Goal: Task Accomplishment & Management: Manage account settings

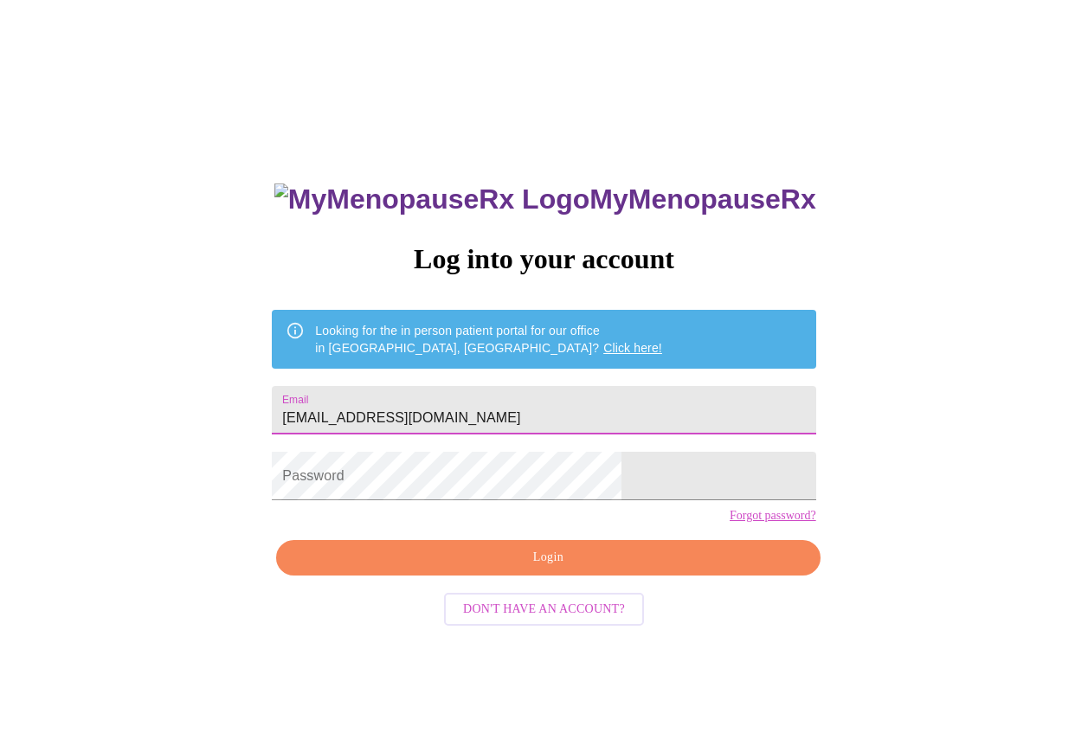
type input "[EMAIL_ADDRESS][DOMAIN_NAME]"
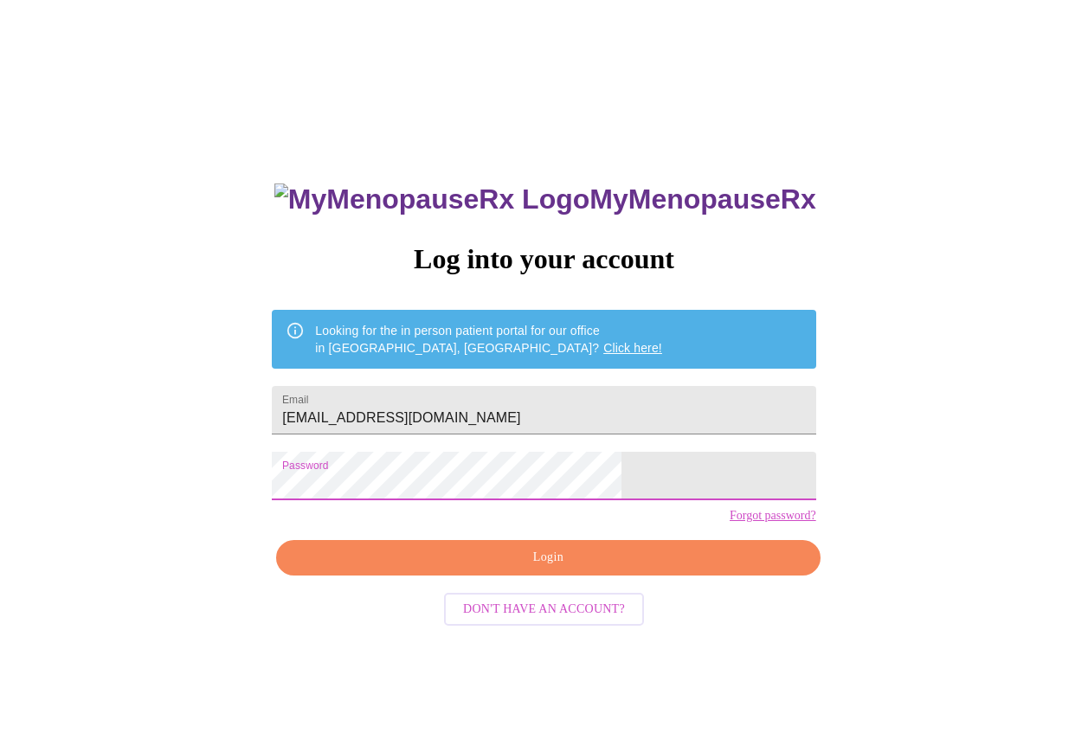
click at [493, 569] on span "Login" at bounding box center [548, 558] width 504 height 22
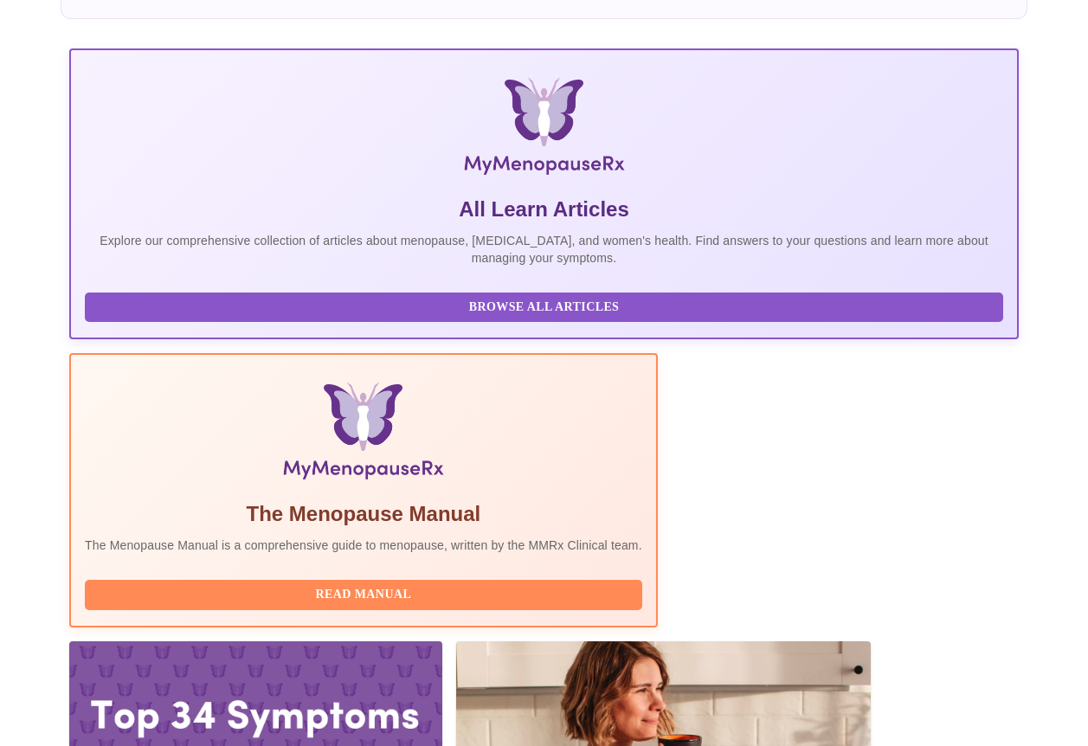
scroll to position [224, 0]
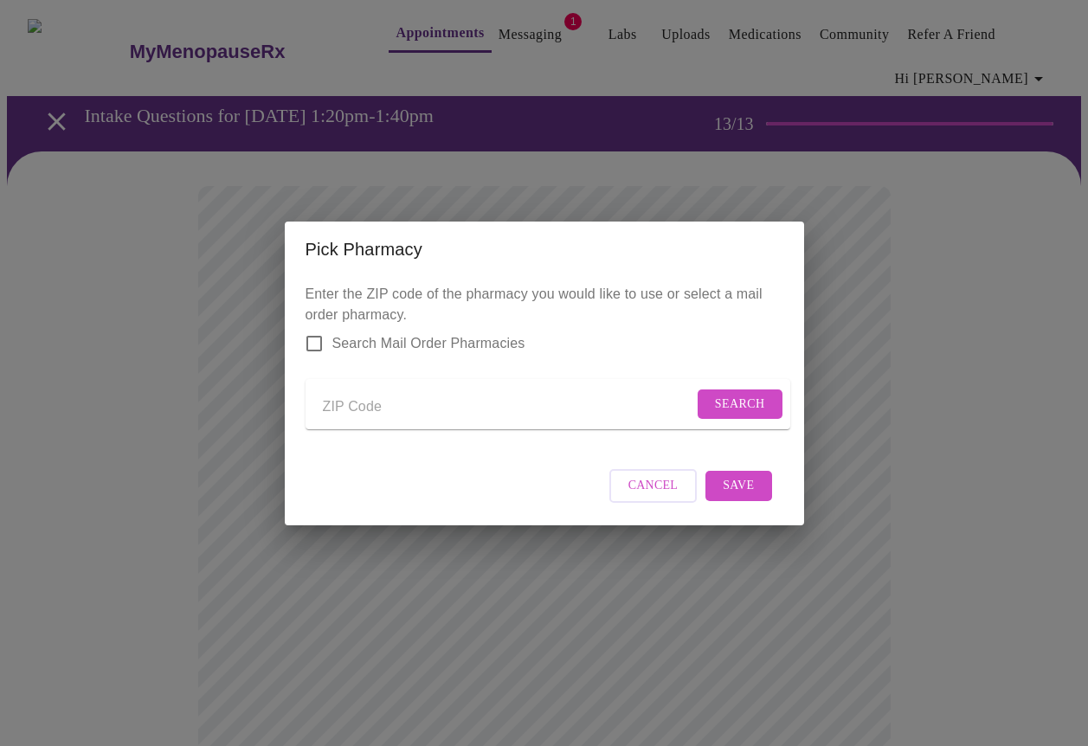
click at [361, 405] on input "Send a message to your care team" at bounding box center [508, 408] width 370 height 28
click at [313, 325] on input "Search Mail Order Pharmacies" at bounding box center [314, 343] width 36 height 36
checkbox input "true"
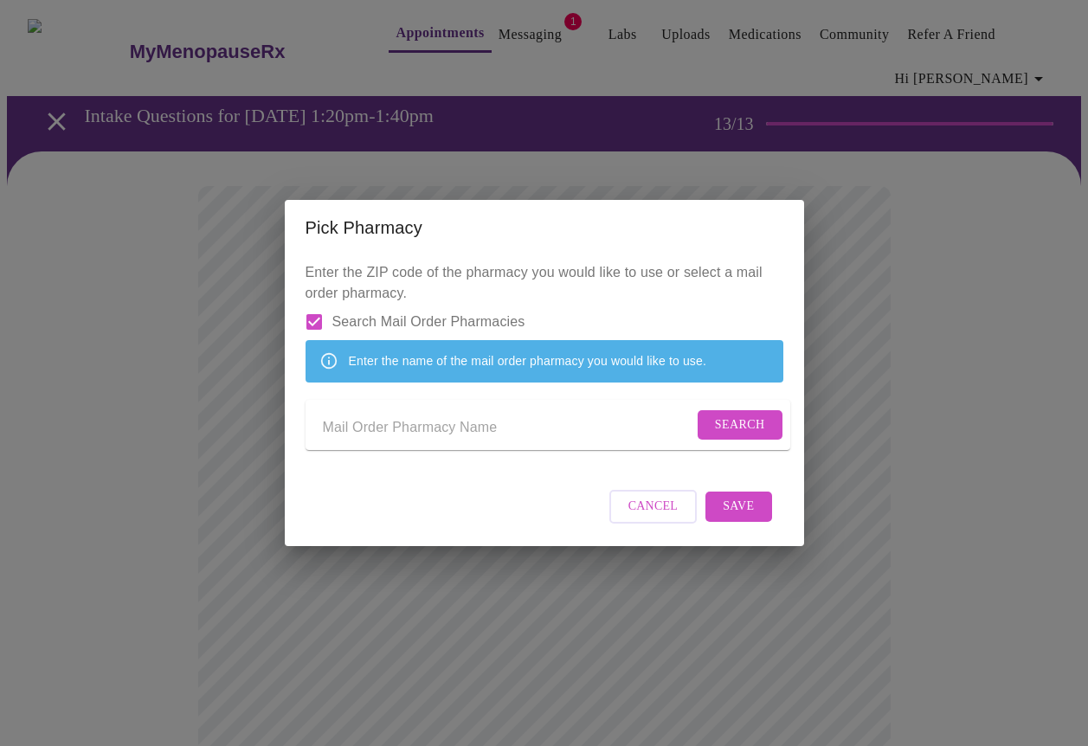
click at [351, 432] on input "Send a message to your care team" at bounding box center [508, 429] width 370 height 28
click at [740, 422] on span "Search" at bounding box center [740, 426] width 50 height 22
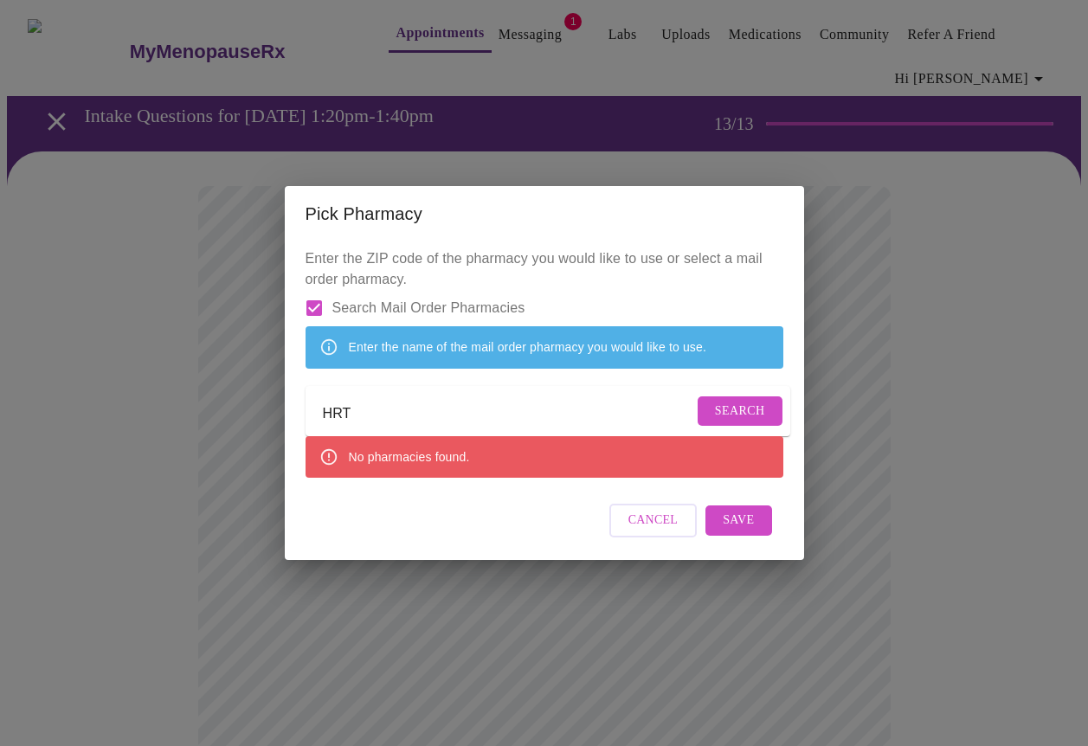
click at [353, 424] on input "HRT" at bounding box center [508, 415] width 370 height 28
type input "H"
click at [734, 414] on span "Search" at bounding box center [740, 412] width 50 height 22
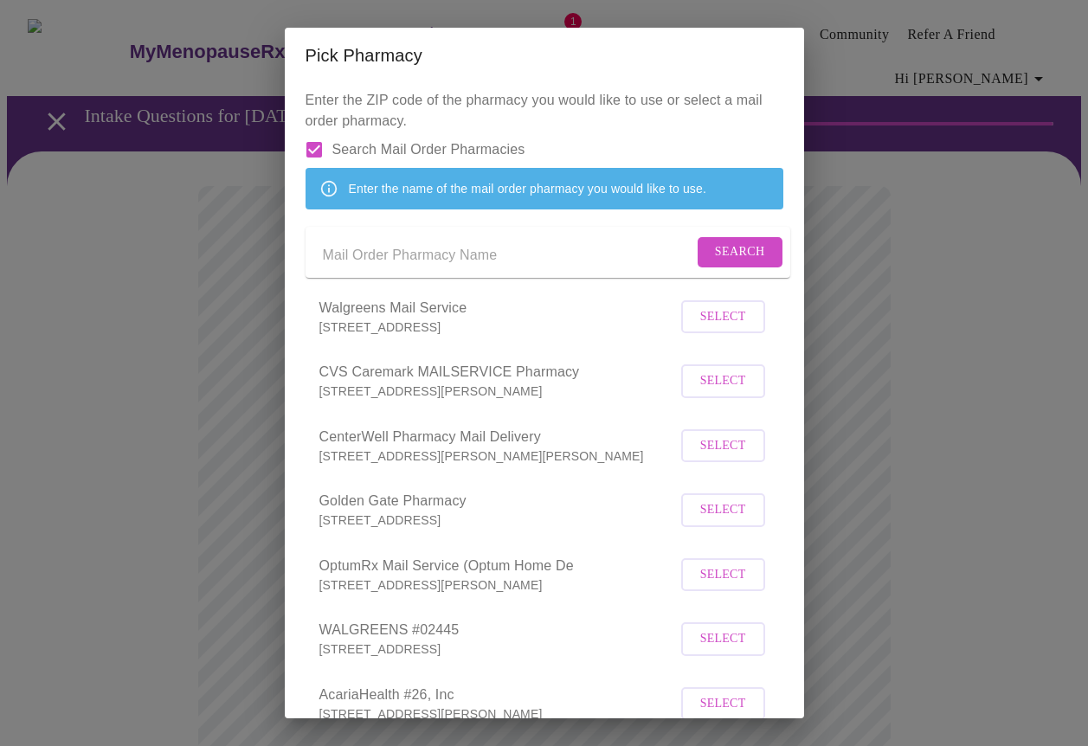
click at [389, 269] on input "Send a message to your care team" at bounding box center [508, 255] width 370 height 28
type input "76086"
click at [317, 148] on input "Search Mail Order Pharmacies" at bounding box center [314, 150] width 36 height 36
checkbox input "false"
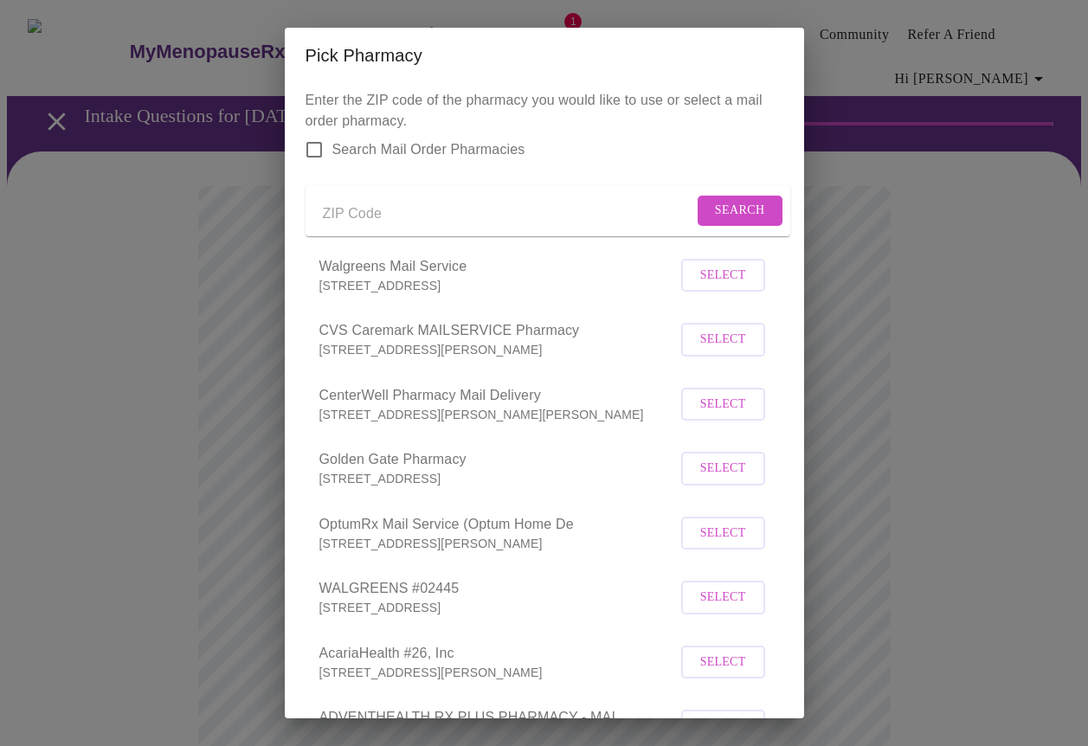
click at [494, 226] on input "Send a message to your care team" at bounding box center [508, 214] width 370 height 28
type input "76086"
click at [715, 213] on span "Search" at bounding box center [740, 211] width 50 height 22
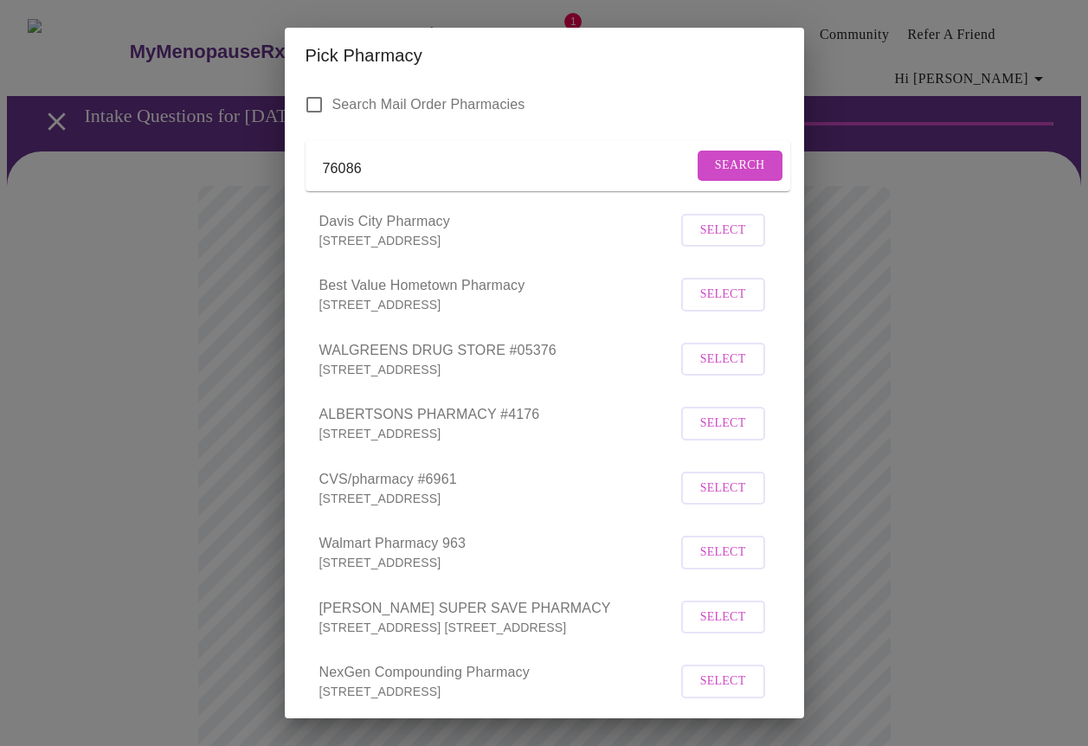
scroll to position [40, 0]
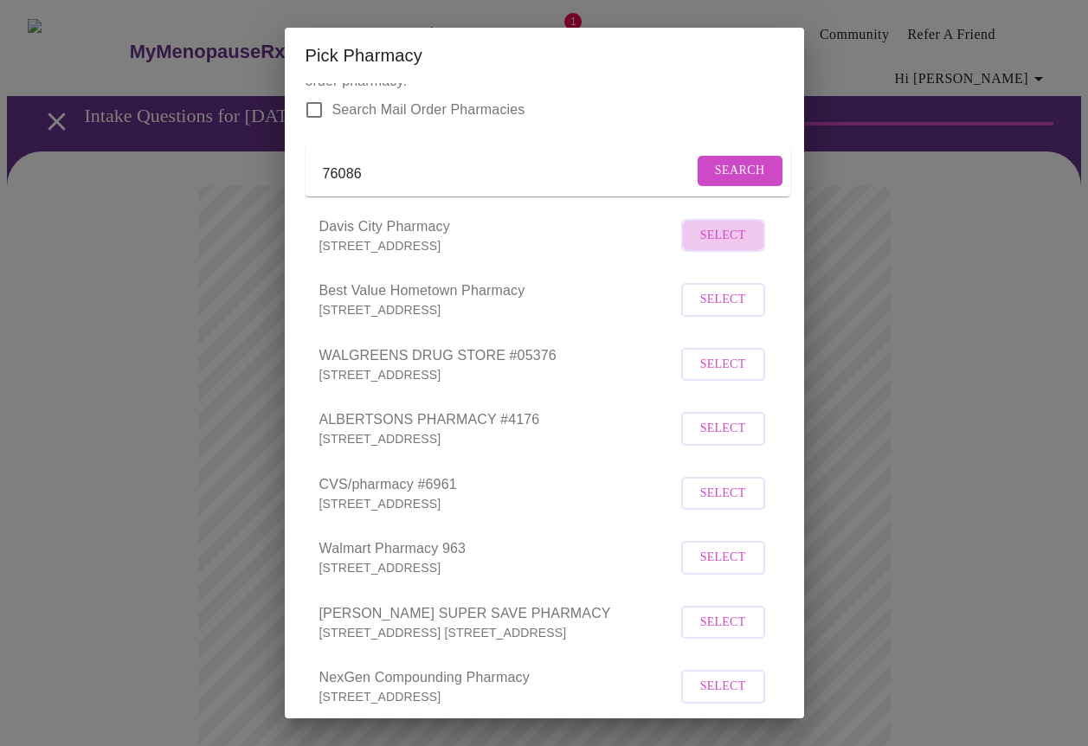
click at [723, 247] on span "Select" at bounding box center [723, 236] width 46 height 22
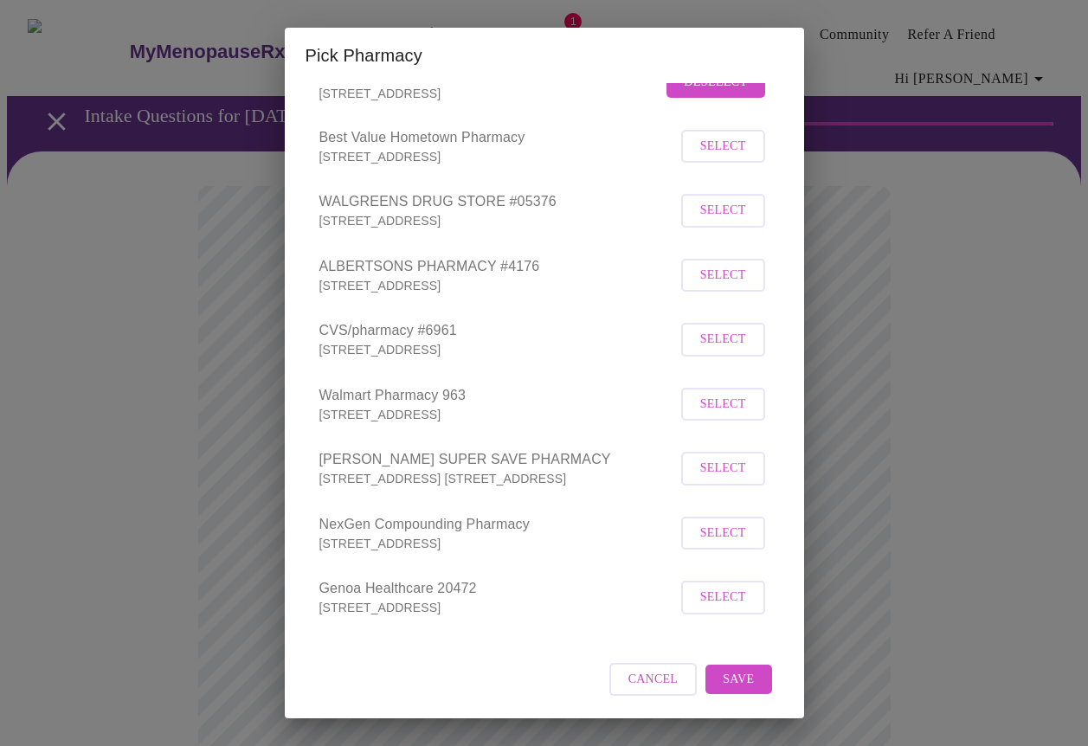
scroll to position [212, 0]
click at [742, 675] on span "Save" at bounding box center [738, 680] width 31 height 22
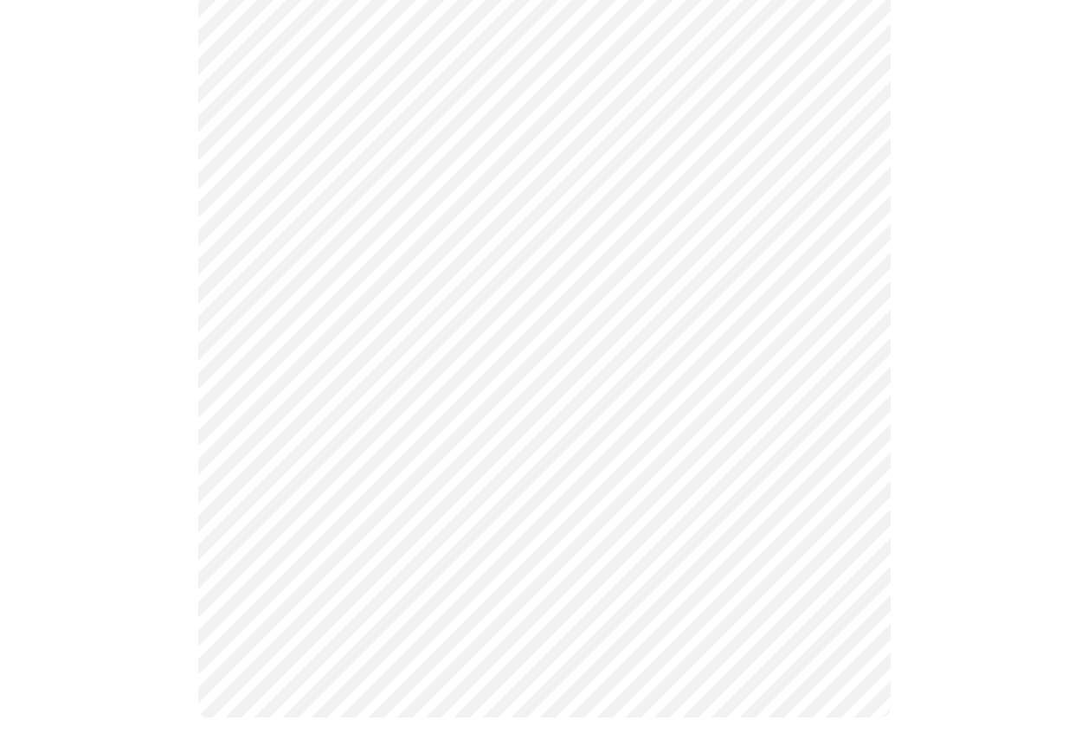
scroll to position [1155, 0]
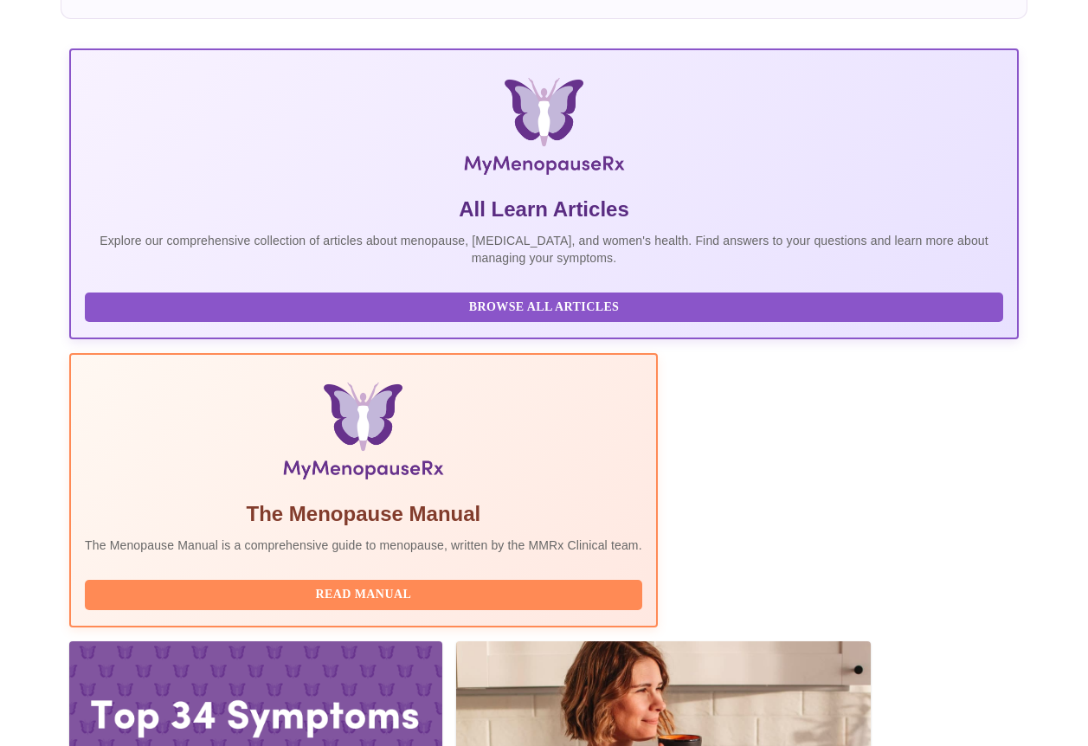
scroll to position [224, 0]
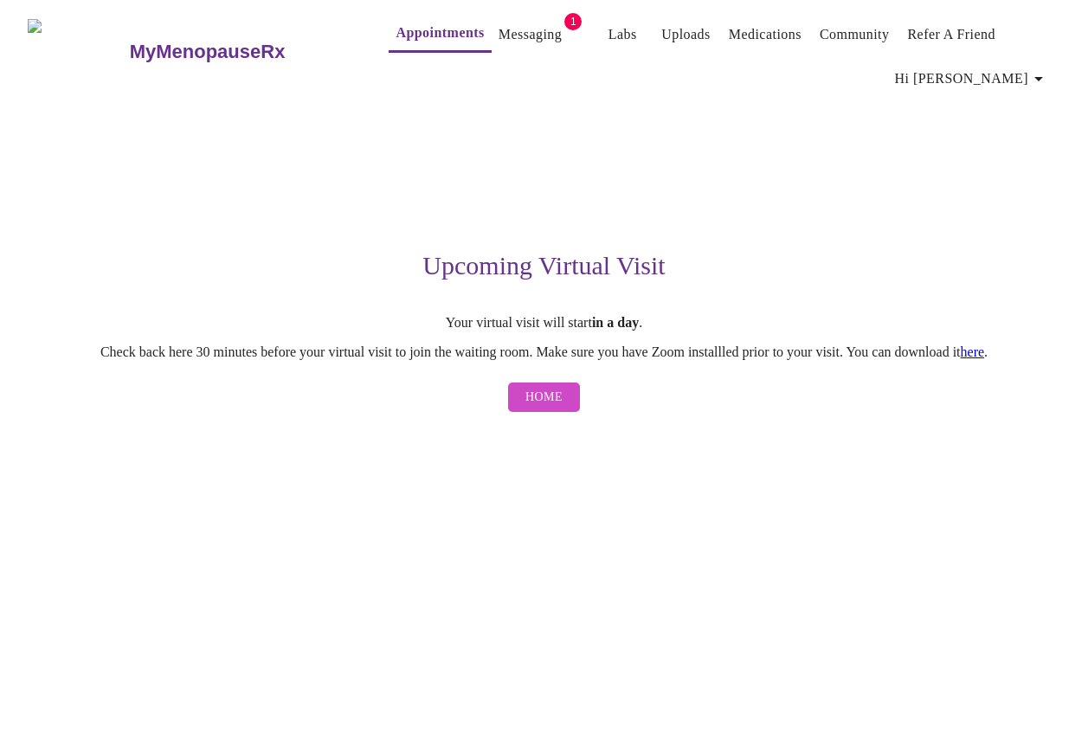
click at [985, 353] on link "here" at bounding box center [973, 351] width 24 height 15
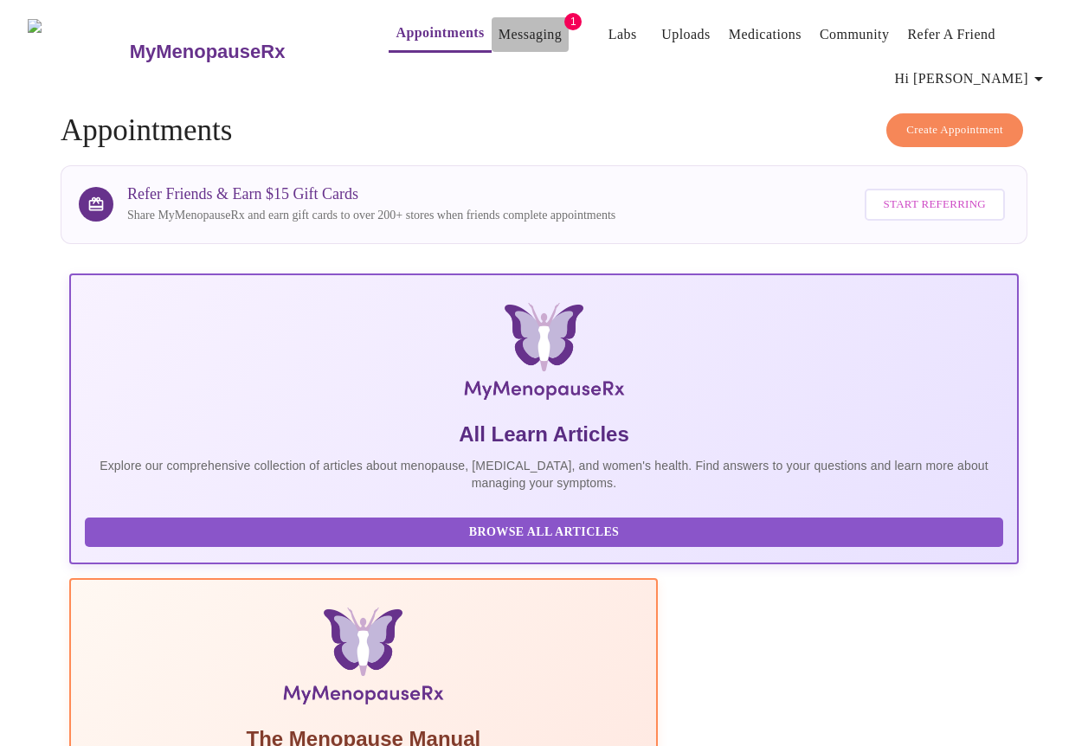
click at [499, 27] on link "Messaging" at bounding box center [530, 35] width 63 height 24
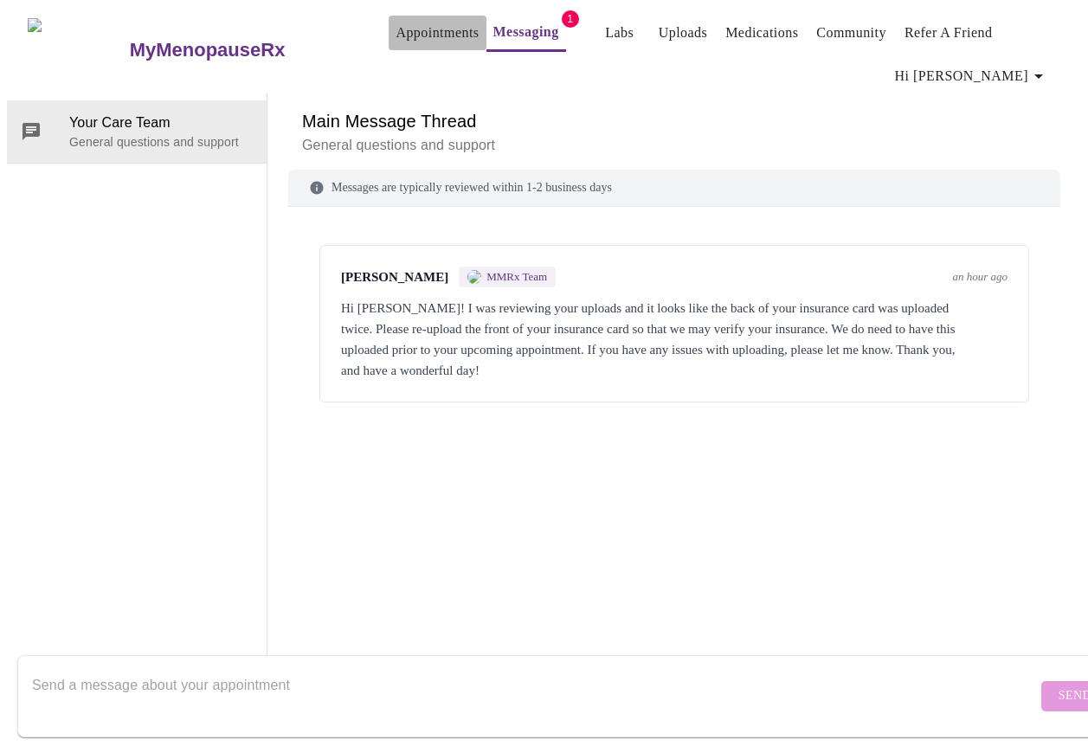
click at [396, 25] on link "Appointments" at bounding box center [437, 33] width 83 height 24
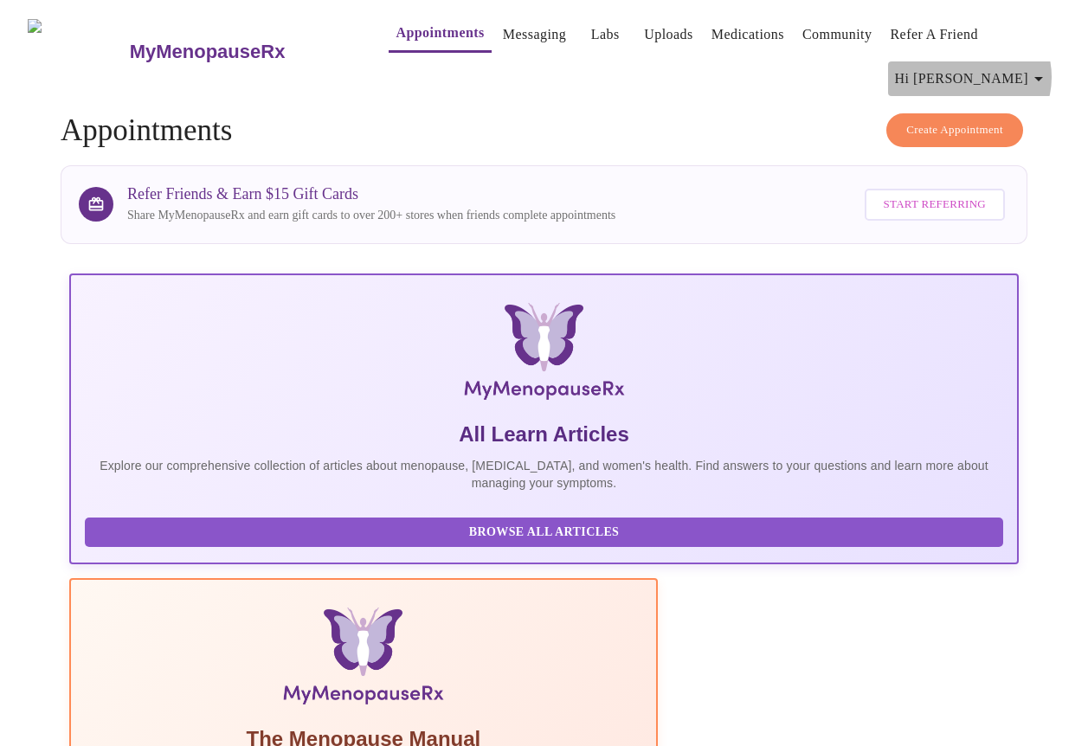
click at [1043, 77] on icon "button" at bounding box center [1038, 79] width 9 height 4
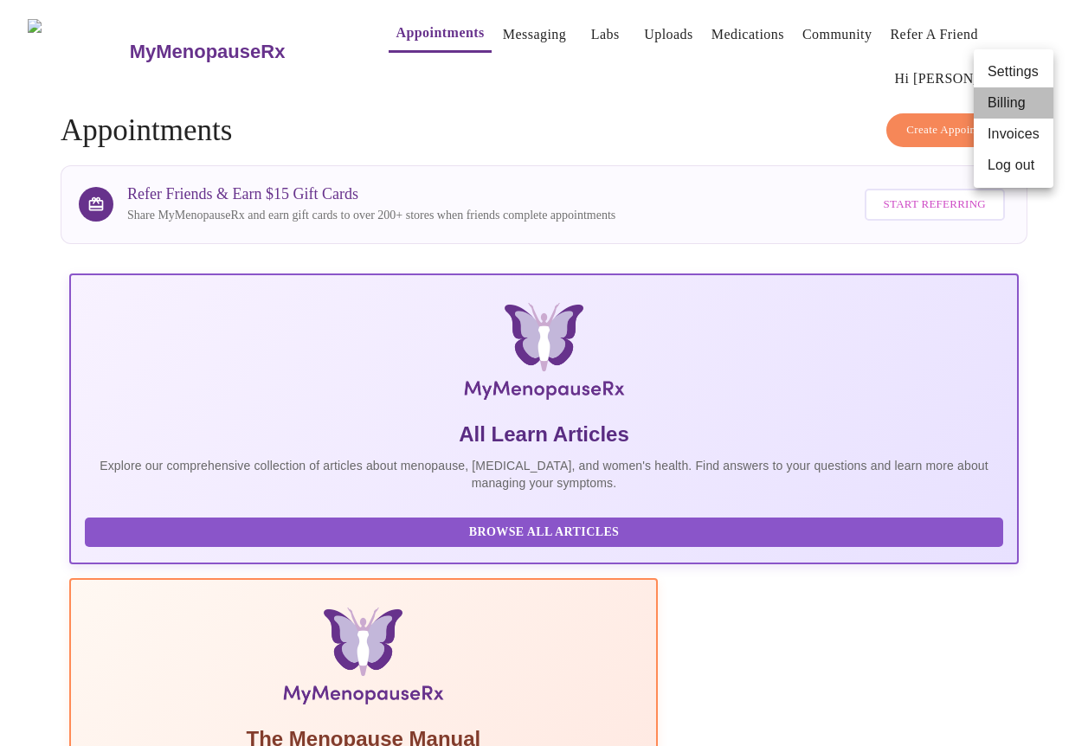
click at [1021, 105] on li "Billing" at bounding box center [1014, 102] width 80 height 31
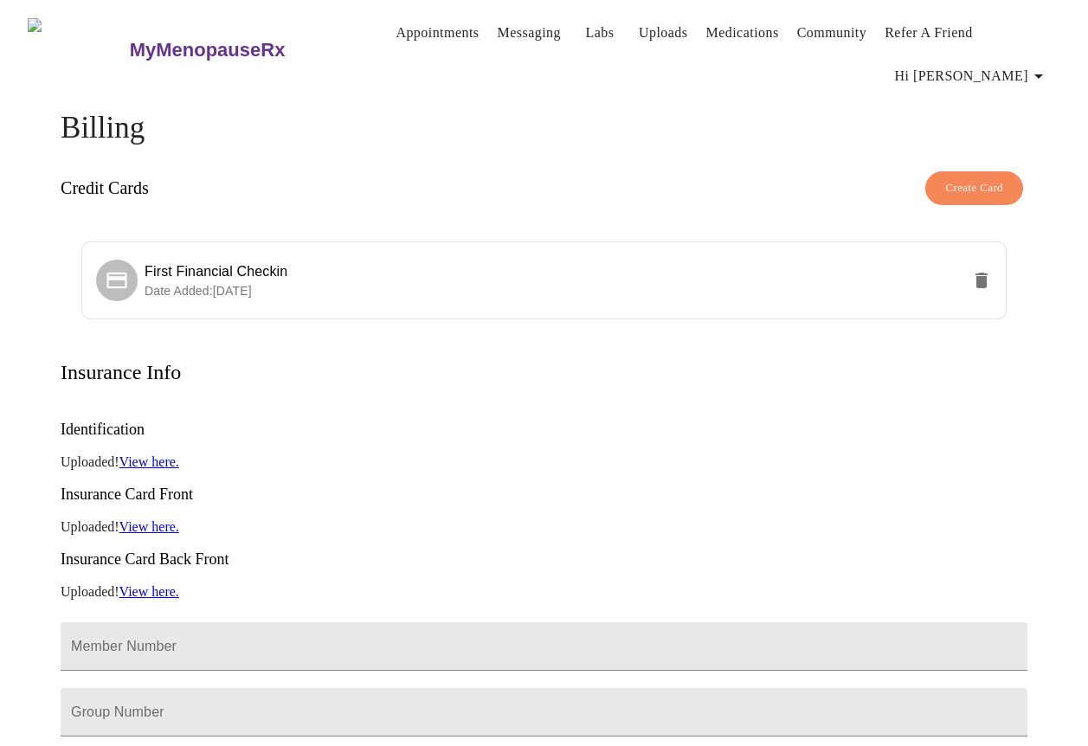
click at [152, 519] on link "View here." at bounding box center [149, 526] width 60 height 15
click at [1044, 71] on icon "button" at bounding box center [1038, 76] width 21 height 21
click at [1007, 168] on li "Log out" at bounding box center [1014, 162] width 80 height 31
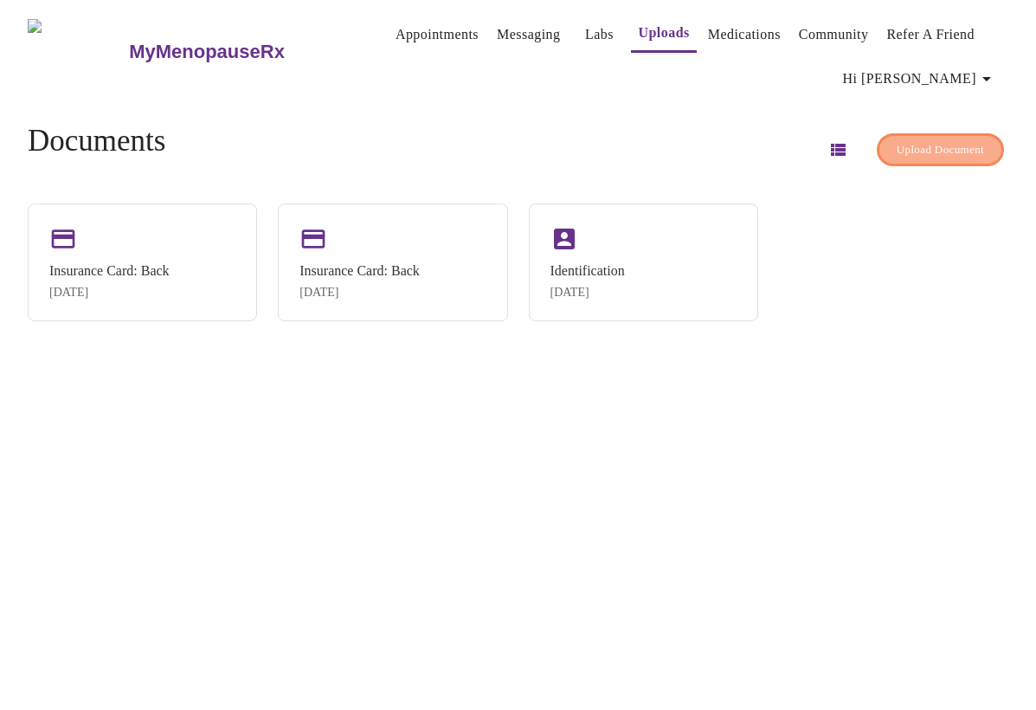
click at [946, 145] on span "Upload Document" at bounding box center [940, 150] width 87 height 20
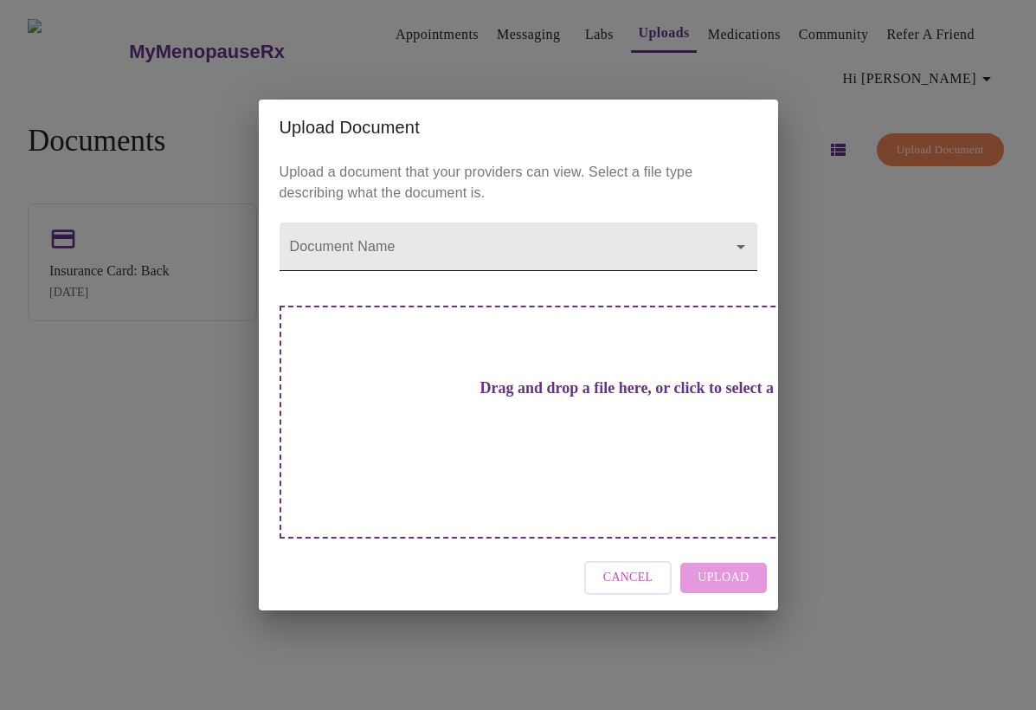
click at [537, 280] on body "MyMenopauseRx Appointments Messaging Labs Uploads Medications Community Refer a…" at bounding box center [518, 362] width 1022 height 710
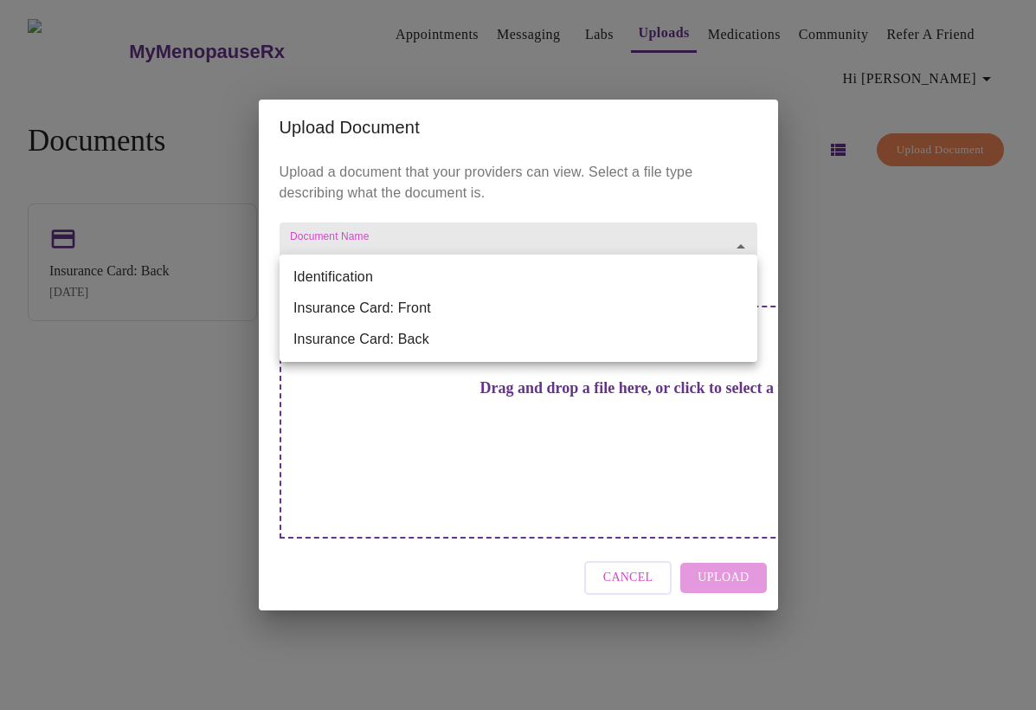
click at [375, 311] on li "Insurance Card: Front" at bounding box center [519, 308] width 478 height 31
type input "Insurance Card: Front"
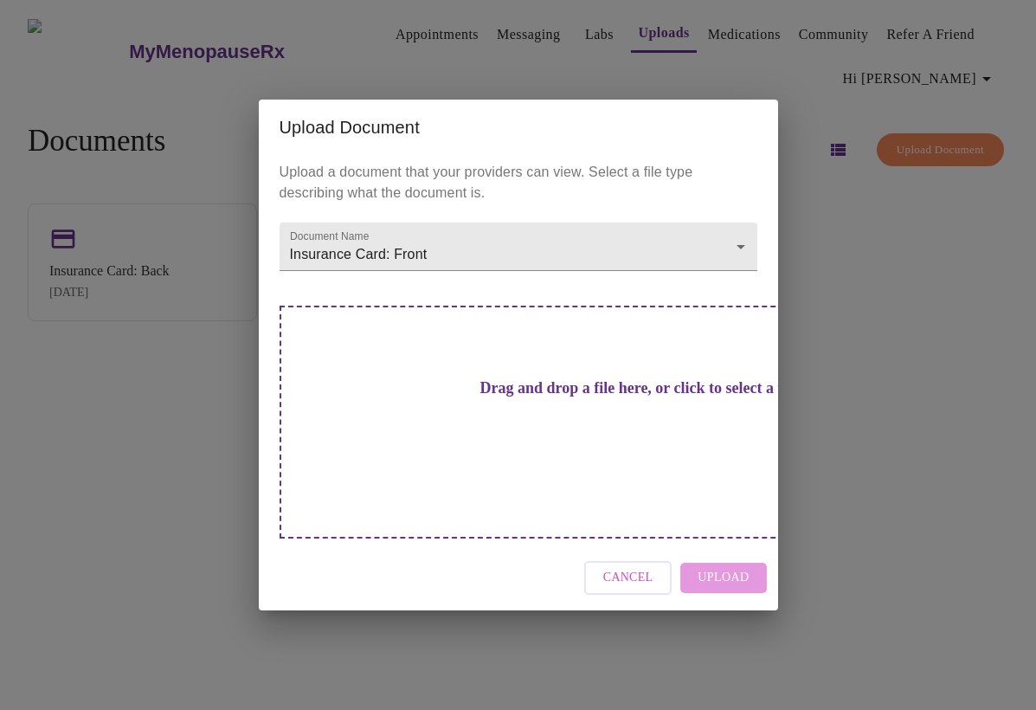
click at [500, 397] on h3 "Drag and drop a file here, or click to select a file" at bounding box center [640, 388] width 478 height 18
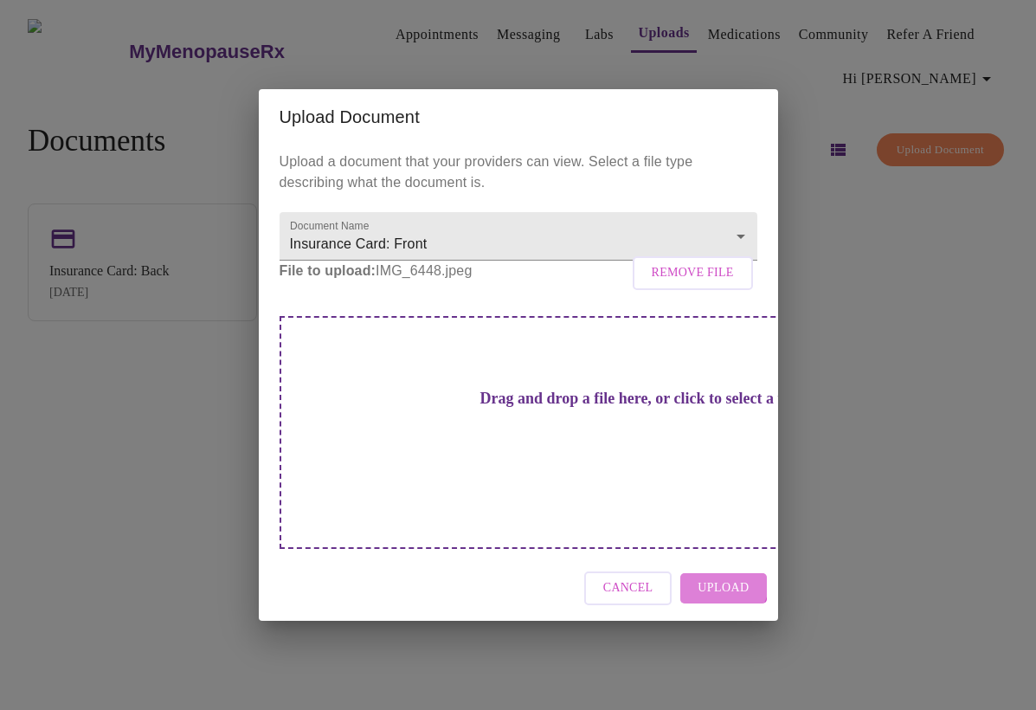
click at [714, 577] on span "Upload" at bounding box center [723, 588] width 51 height 22
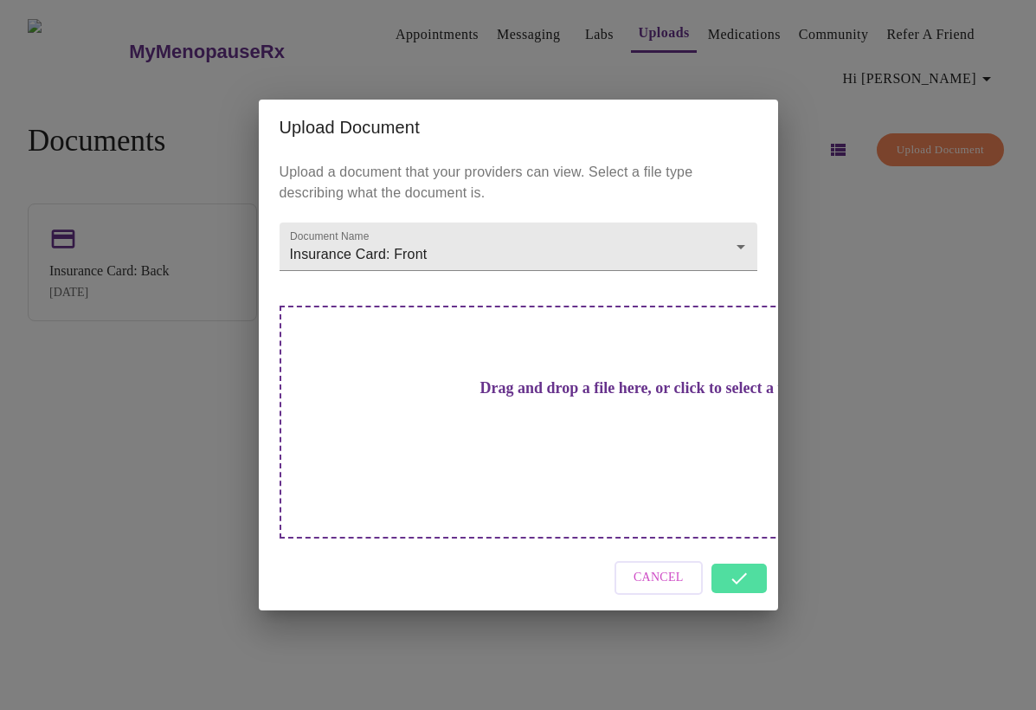
click at [732, 552] on div "Cancel" at bounding box center [518, 577] width 519 height 65
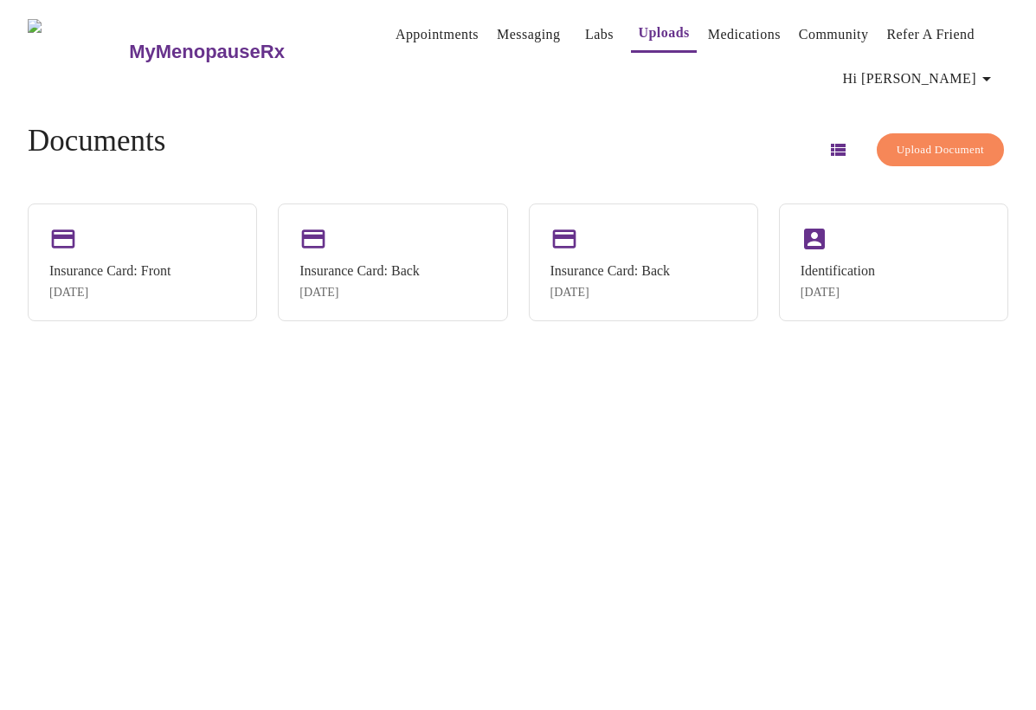
click at [497, 32] on link "Messaging" at bounding box center [528, 35] width 63 height 24
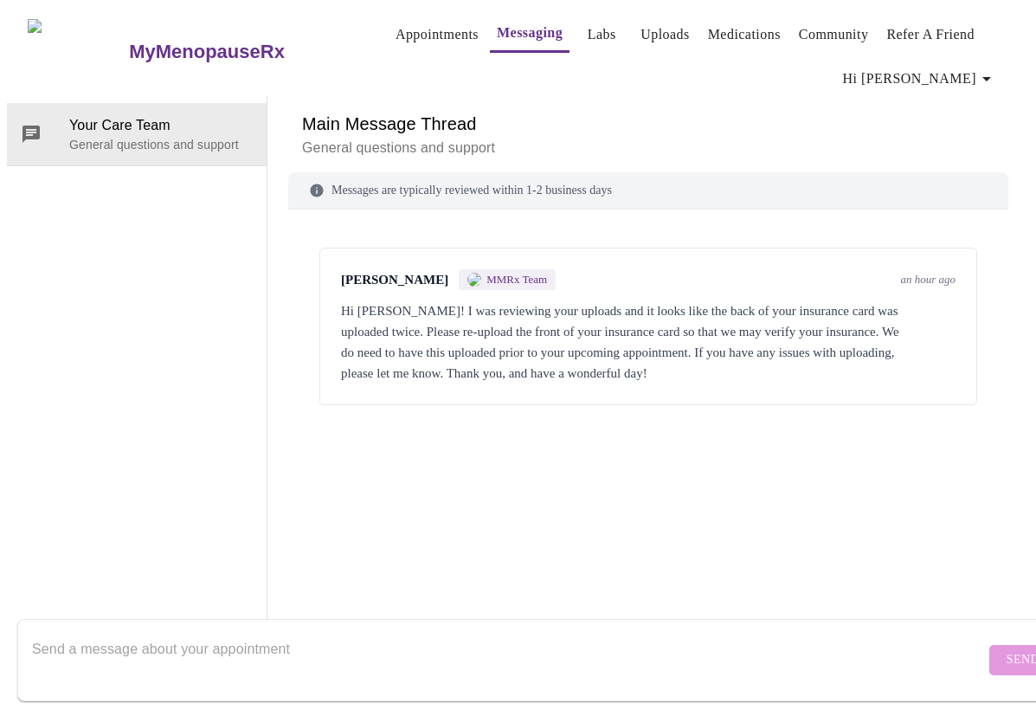
click at [945, 73] on span "Hi [PERSON_NAME]" at bounding box center [920, 79] width 154 height 24
click at [939, 110] on li "Billing" at bounding box center [962, 102] width 80 height 31
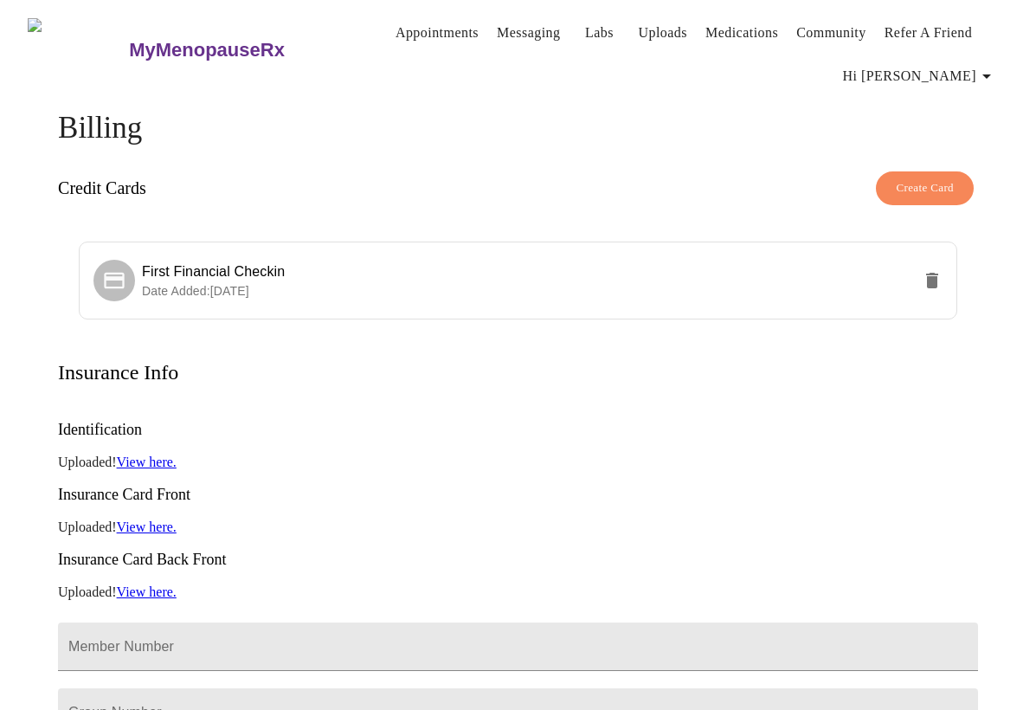
click at [154, 519] on link "View here." at bounding box center [147, 526] width 60 height 15
click at [250, 266] on span "First Financial Checkin" at bounding box center [213, 271] width 143 height 15
click at [251, 266] on span "First Financial Checkin" at bounding box center [213, 271] width 143 height 15
click at [94, 280] on div at bounding box center [114, 281] width 42 height 42
click at [400, 30] on link "Appointments" at bounding box center [437, 33] width 83 height 24
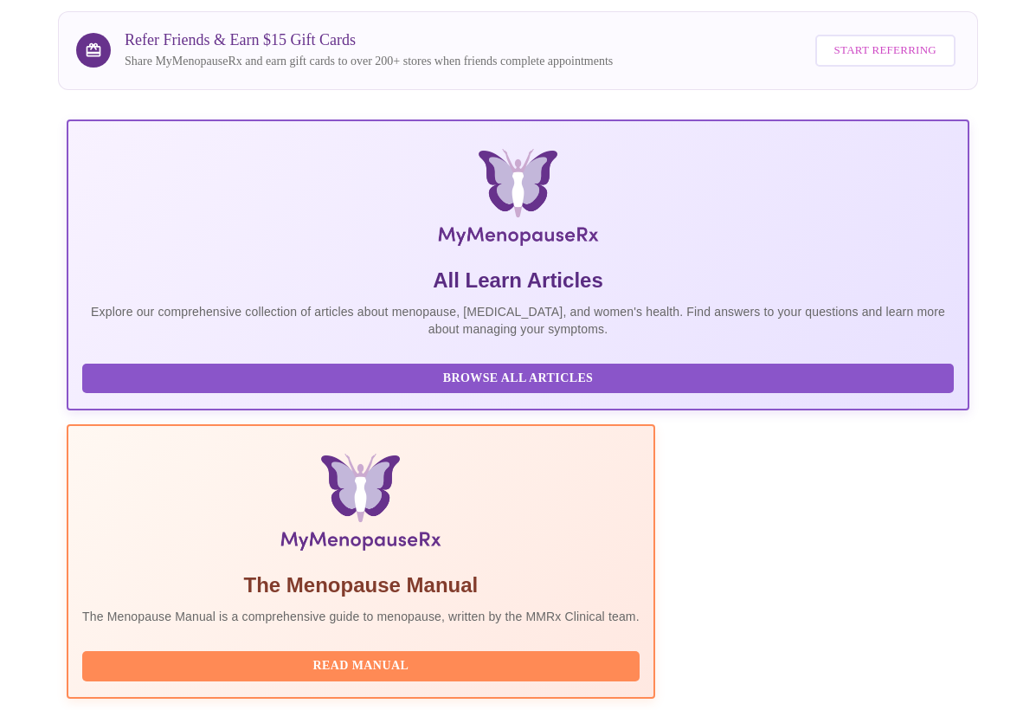
scroll to position [155, 0]
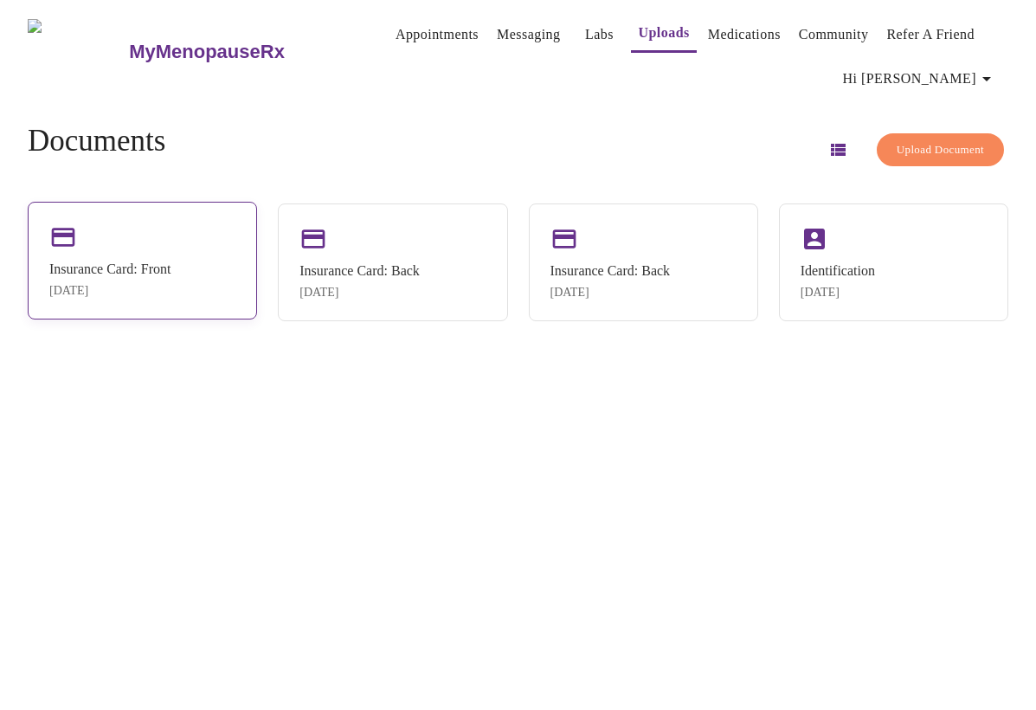
click at [154, 280] on div "Insurance Card: Front Sep 3, 2025" at bounding box center [109, 279] width 121 height 36
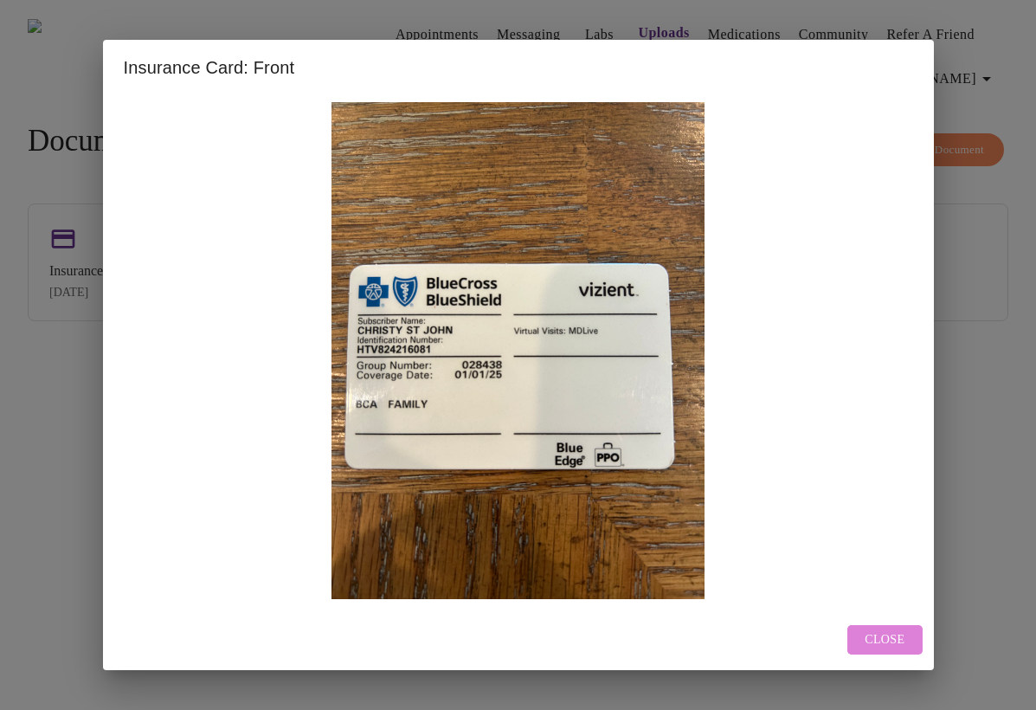
click at [881, 634] on span "Close" at bounding box center [885, 640] width 40 height 22
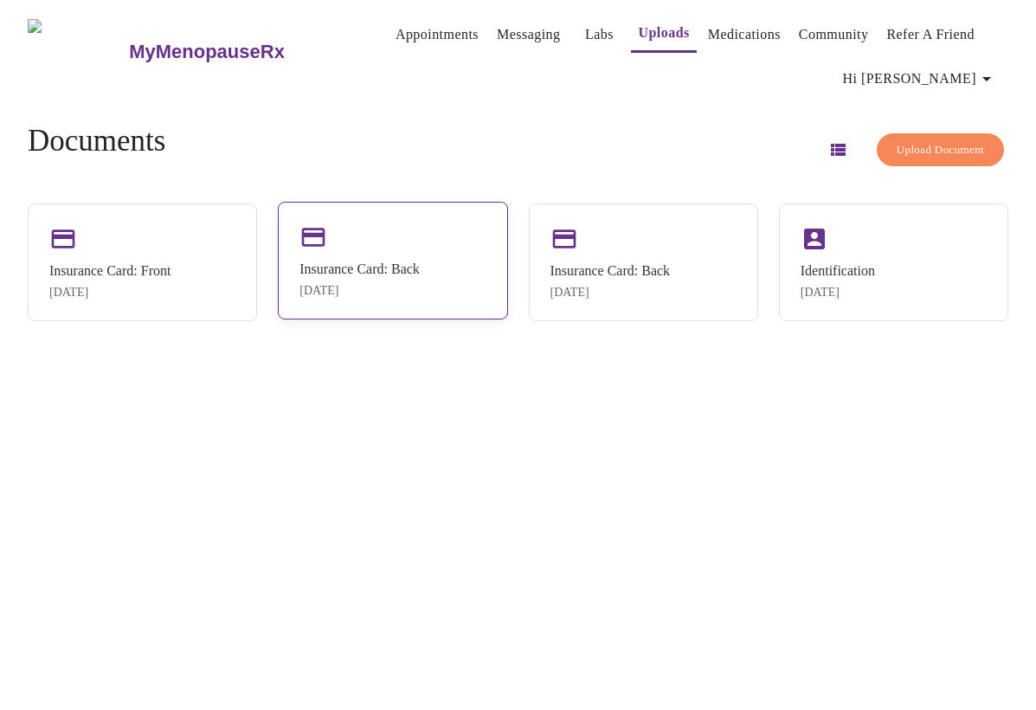
click at [339, 278] on div "Insurance Card: Back Sep 3, 2025" at bounding box center [359, 279] width 120 height 36
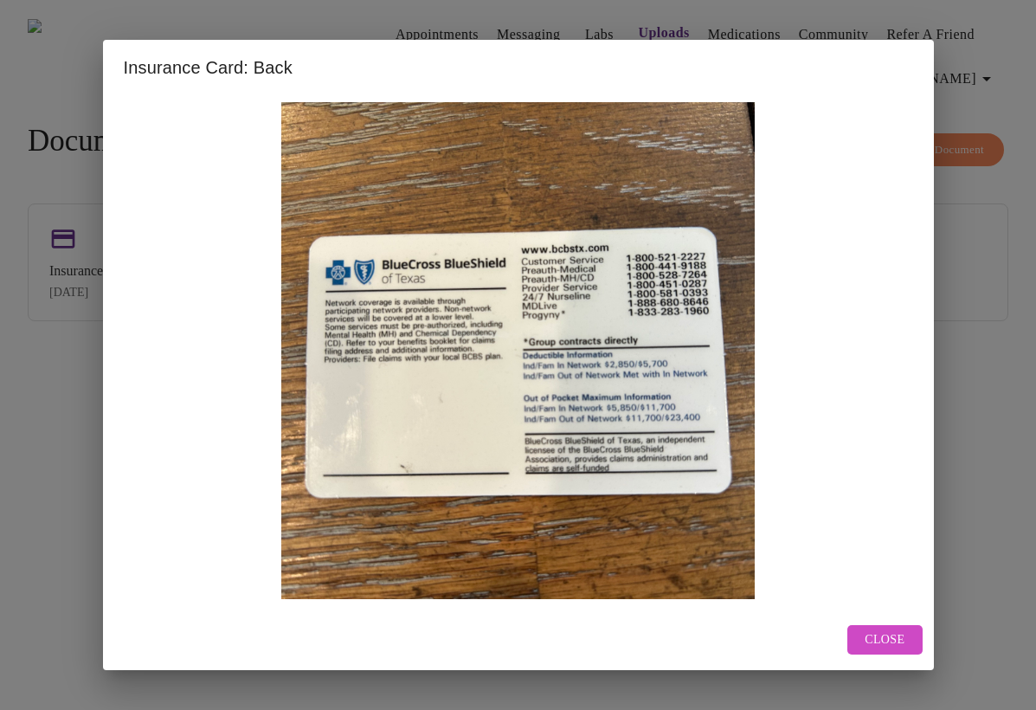
click at [898, 640] on span "Close" at bounding box center [885, 640] width 40 height 22
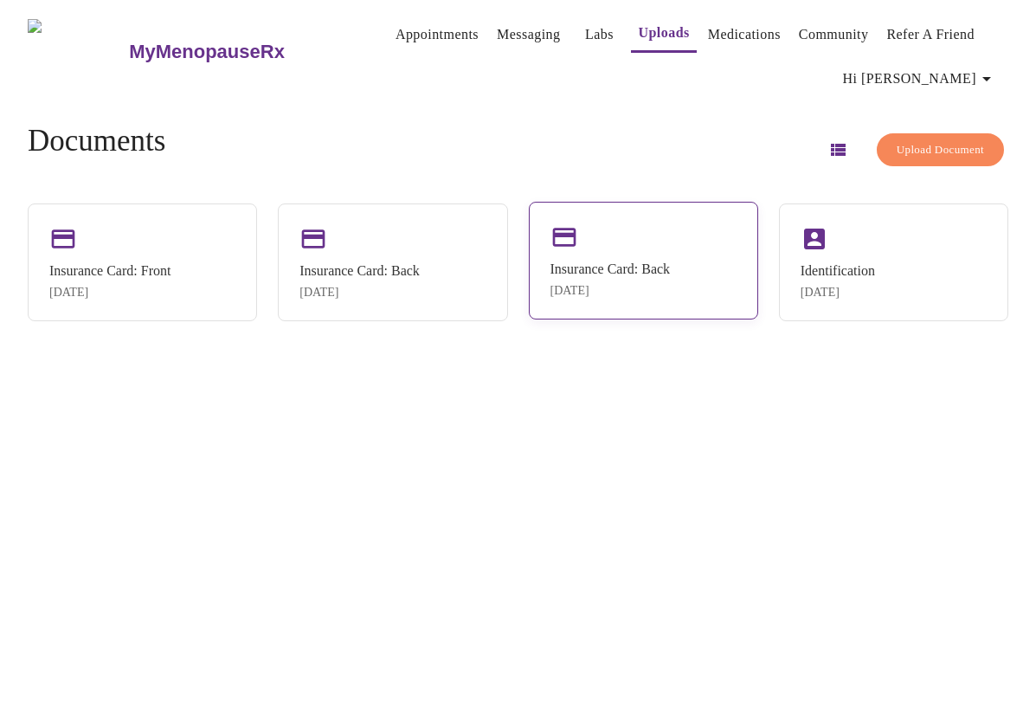
click at [660, 291] on div "Sep 3, 2025" at bounding box center [610, 291] width 120 height 14
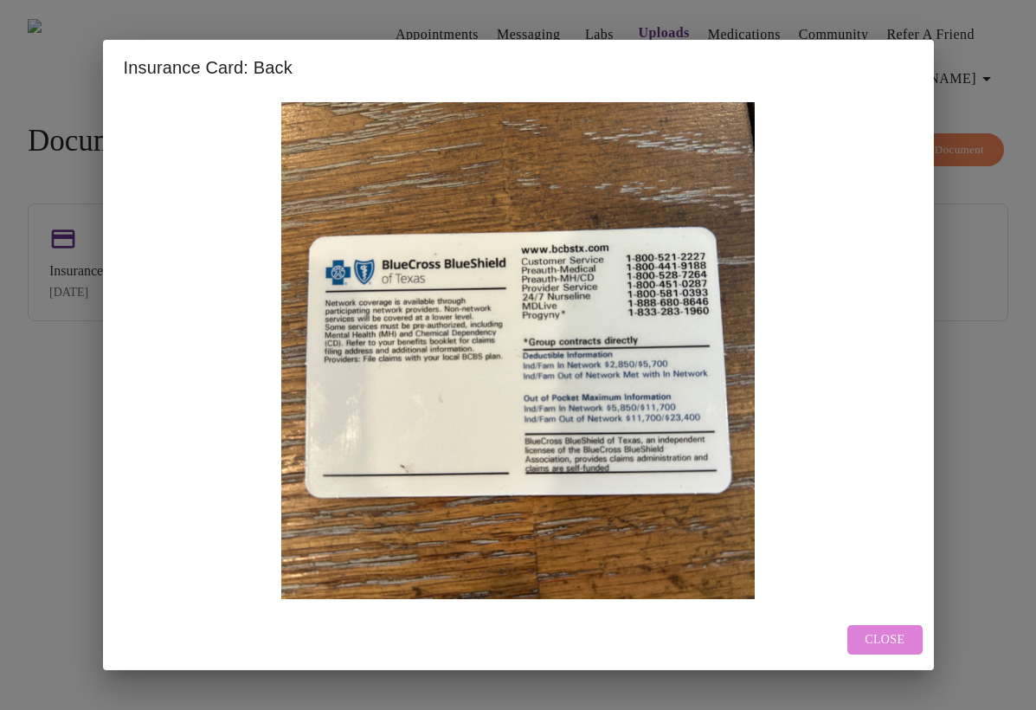
click at [891, 629] on span "Close" at bounding box center [885, 640] width 40 height 22
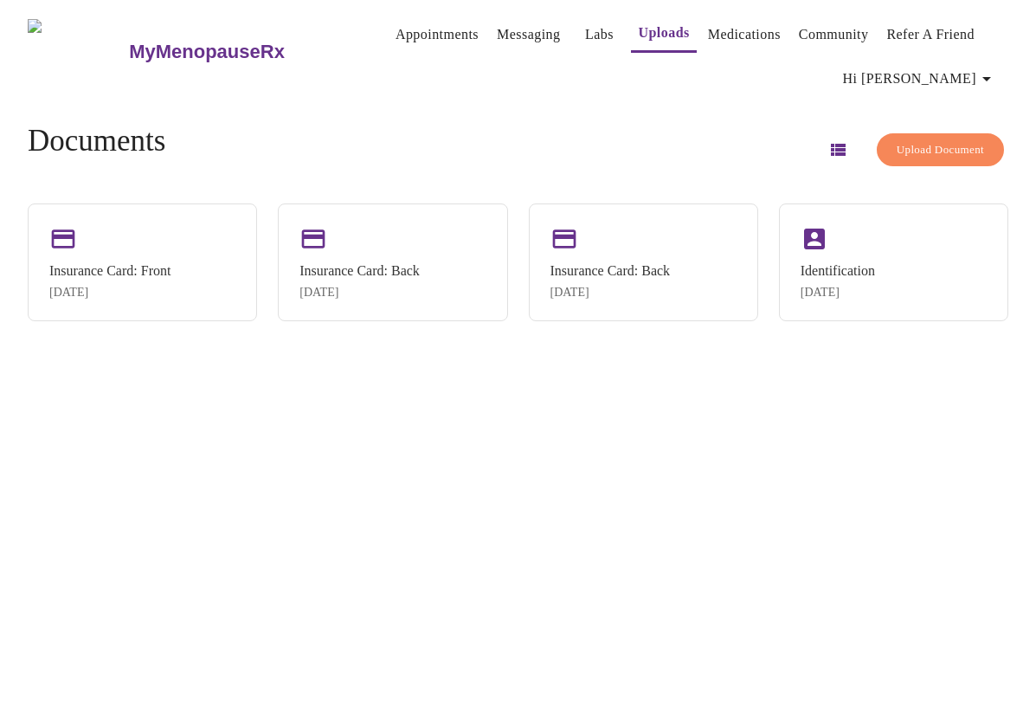
click at [497, 25] on link "Messaging" at bounding box center [528, 35] width 63 height 24
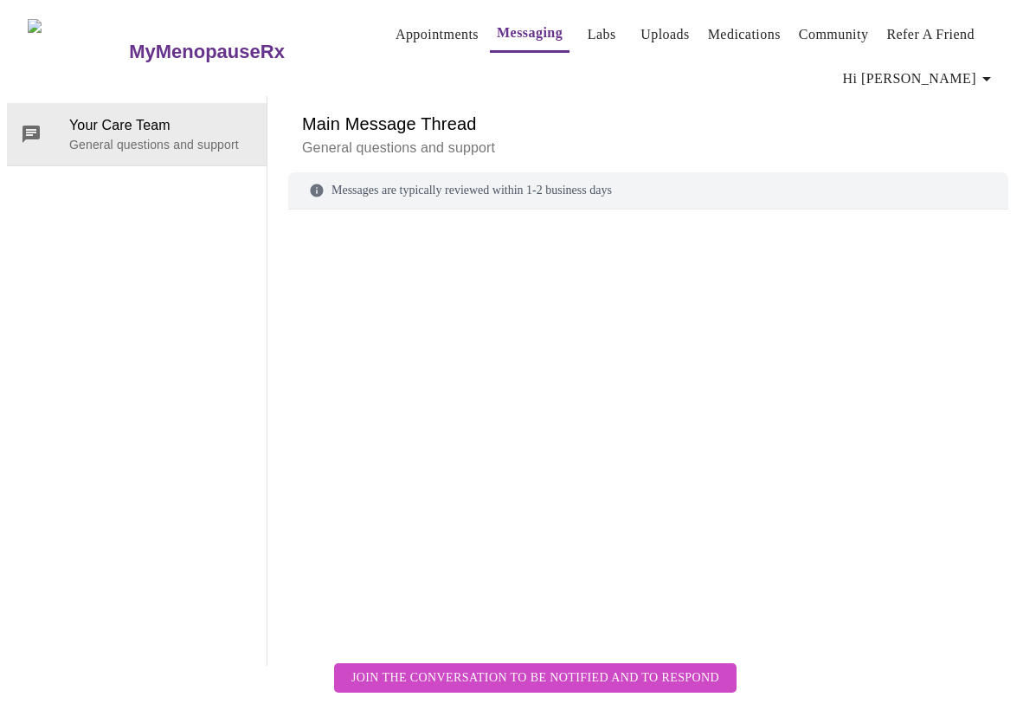
scroll to position [89, 0]
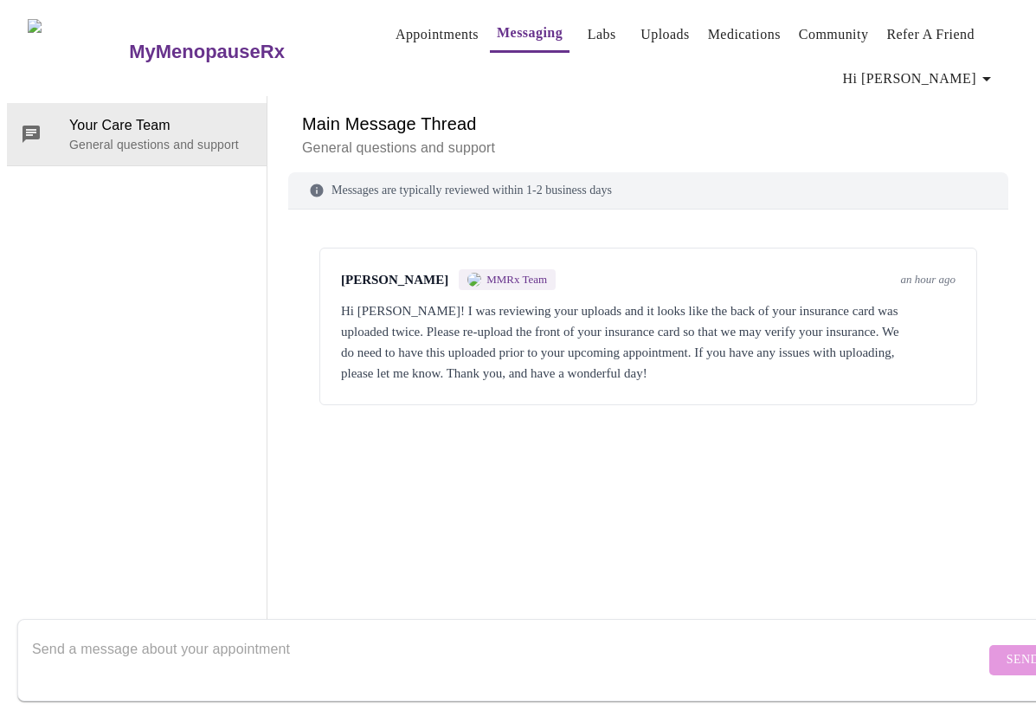
click at [203, 639] on textarea "Send a message about your appointment" at bounding box center [508, 659] width 953 height 55
type textarea "Thank you! I've uploaded the front of the card."
click at [1007, 649] on span "Send" at bounding box center [1023, 660] width 33 height 22
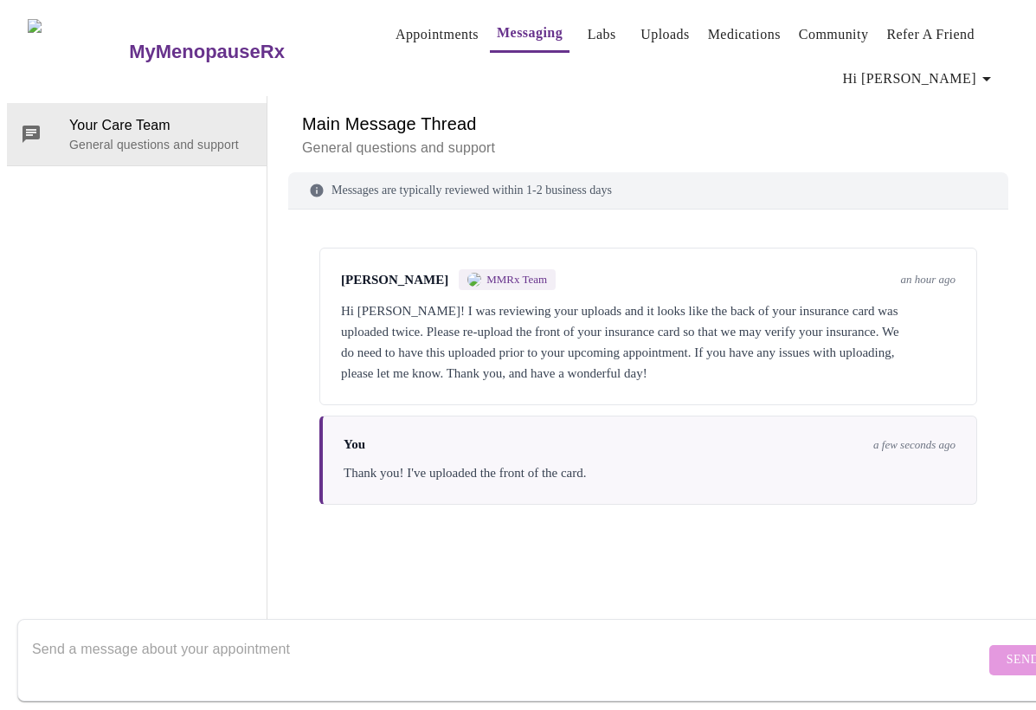
scroll to position [0, 0]
click at [732, 26] on link "Medications" at bounding box center [744, 35] width 73 height 24
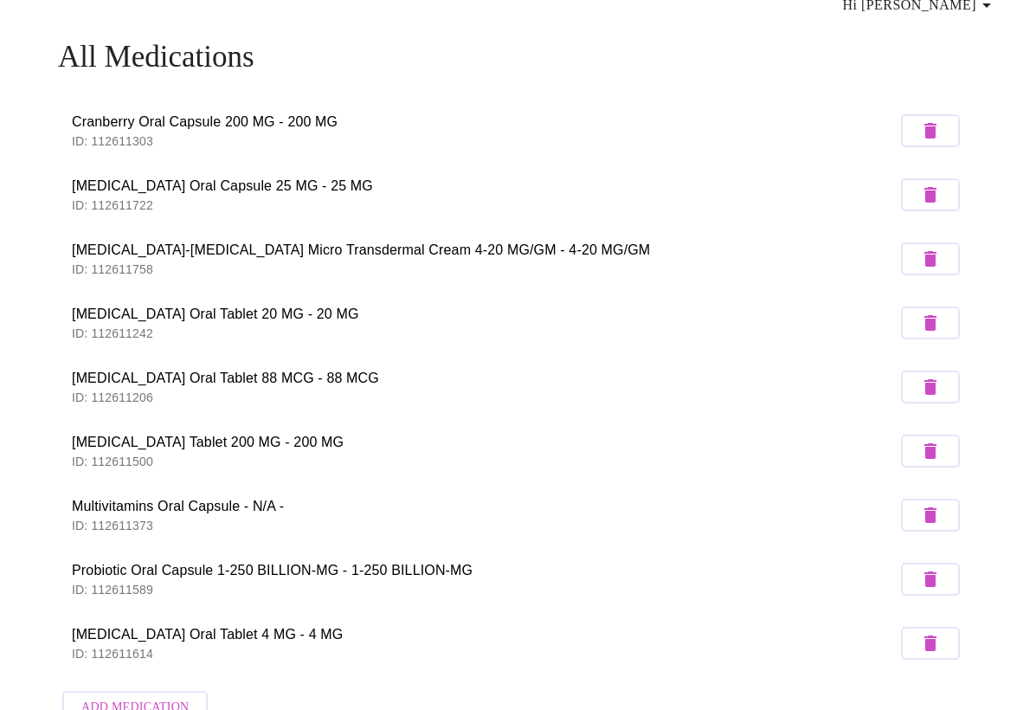
scroll to position [78, 0]
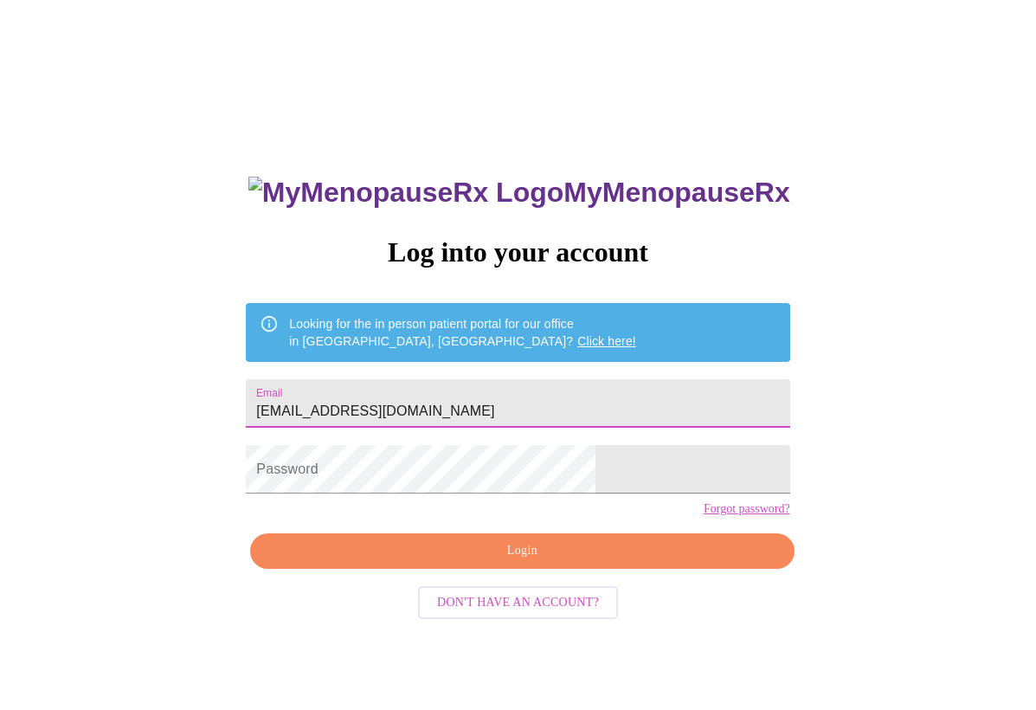
type input "[EMAIL_ADDRESS][DOMAIN_NAME]"
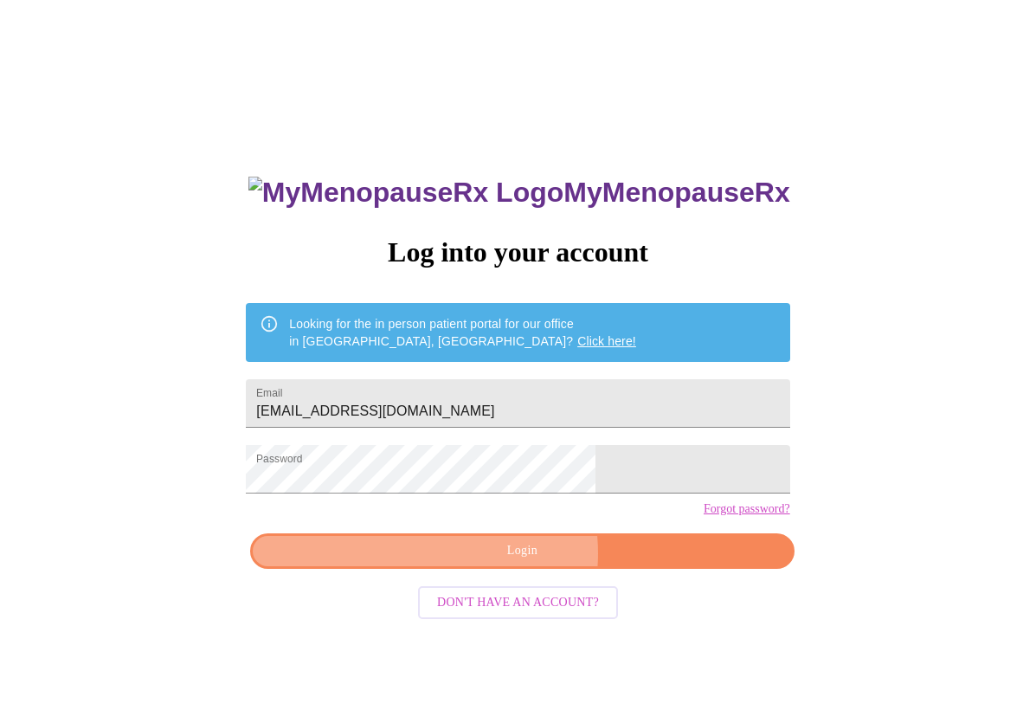
click at [499, 562] on span "Login" at bounding box center [522, 551] width 504 height 22
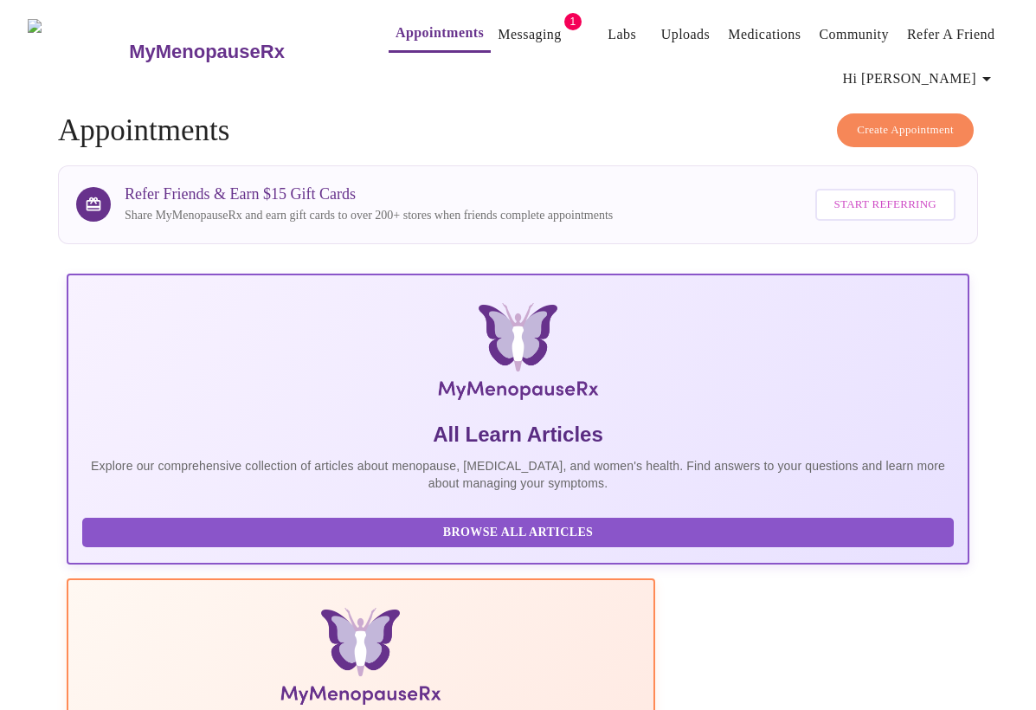
click at [511, 29] on link "Messaging" at bounding box center [529, 35] width 63 height 24
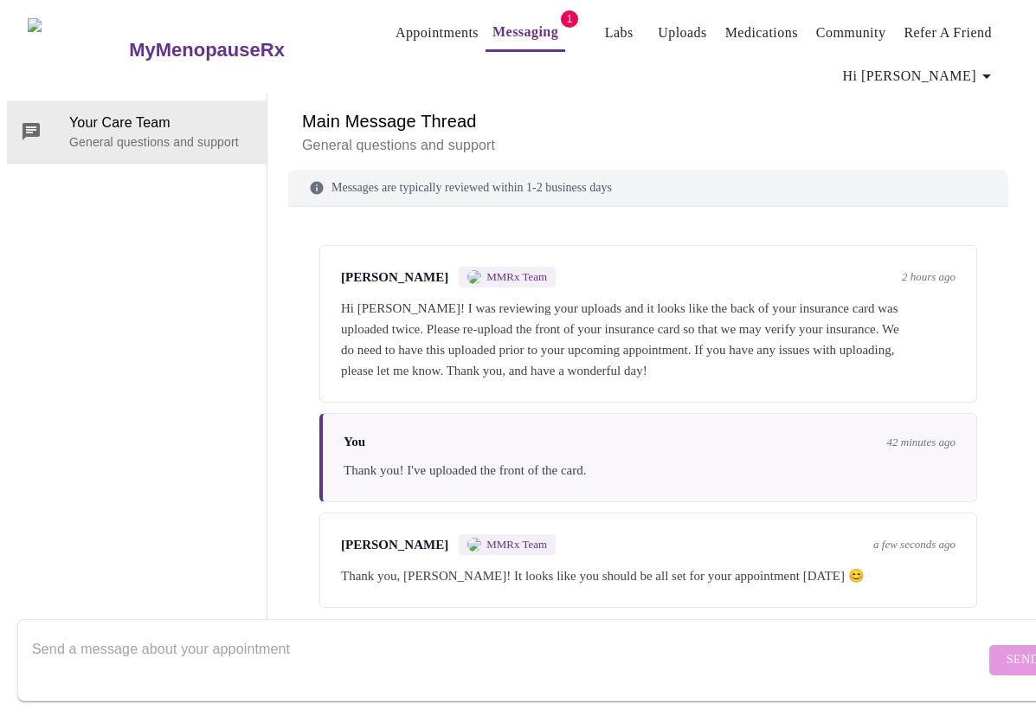
click at [605, 31] on link "Labs" at bounding box center [619, 33] width 29 height 24
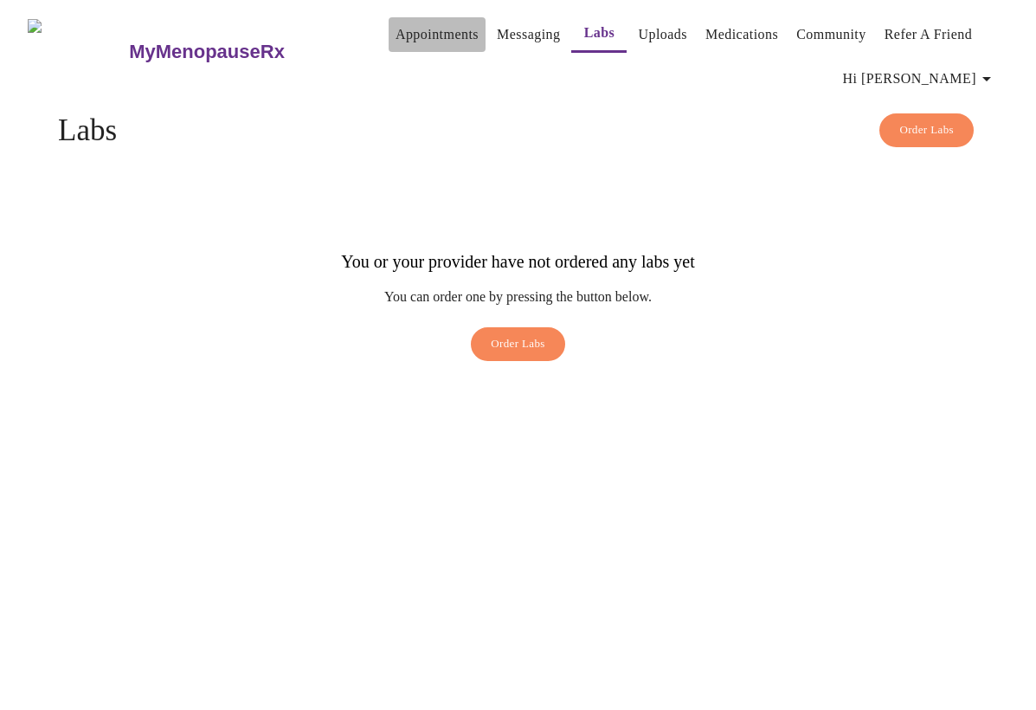
click at [396, 26] on link "Appointments" at bounding box center [437, 35] width 83 height 24
